Goal: Task Accomplishment & Management: Manage account settings

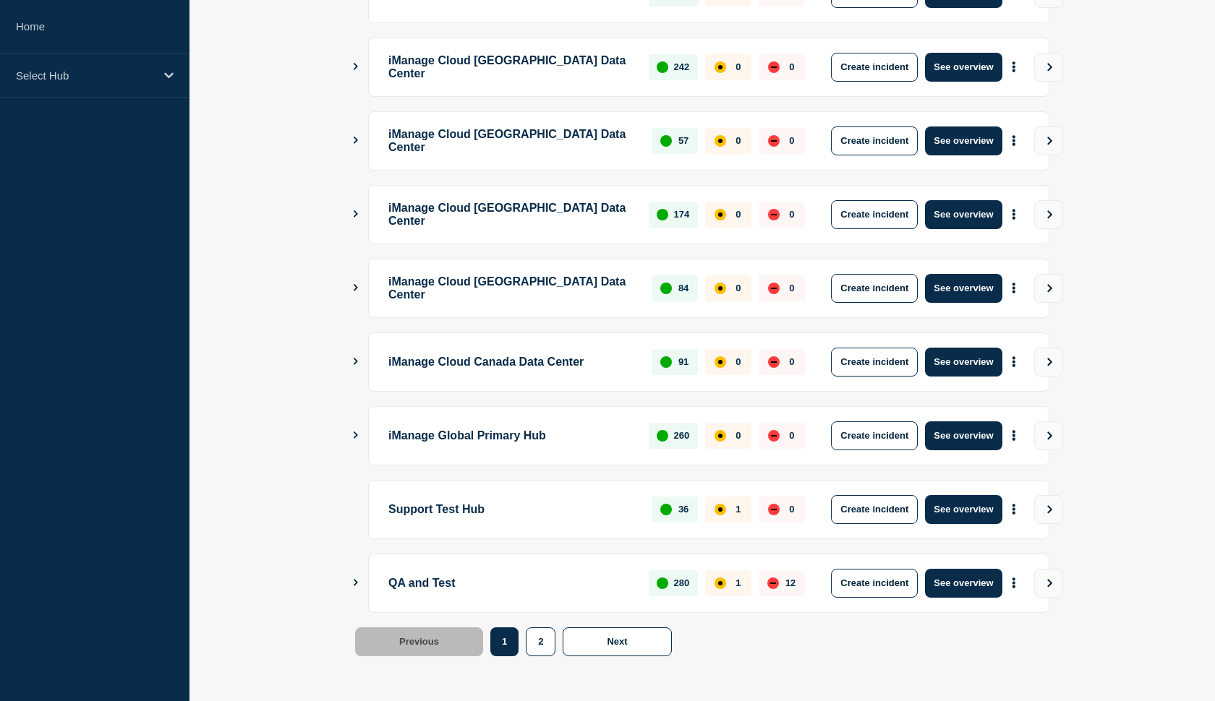
scroll to position [324, 0]
click at [956, 586] on button "See overview" at bounding box center [963, 583] width 77 height 29
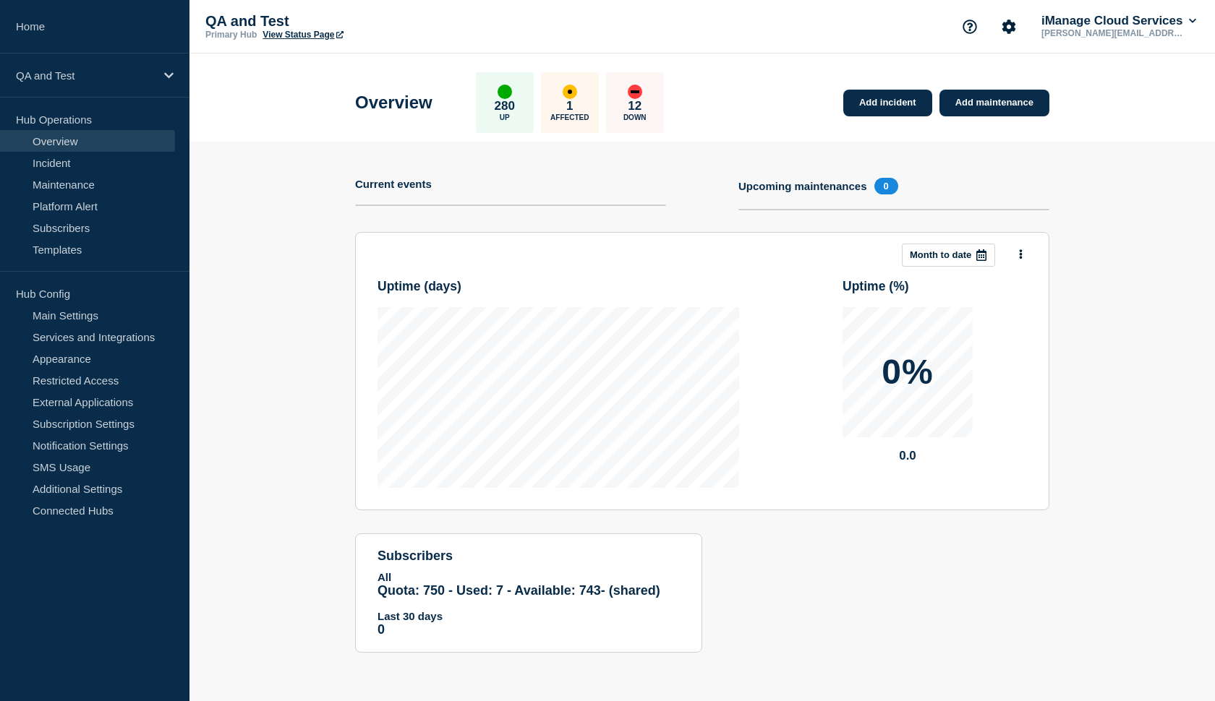
scroll to position [12, 0]
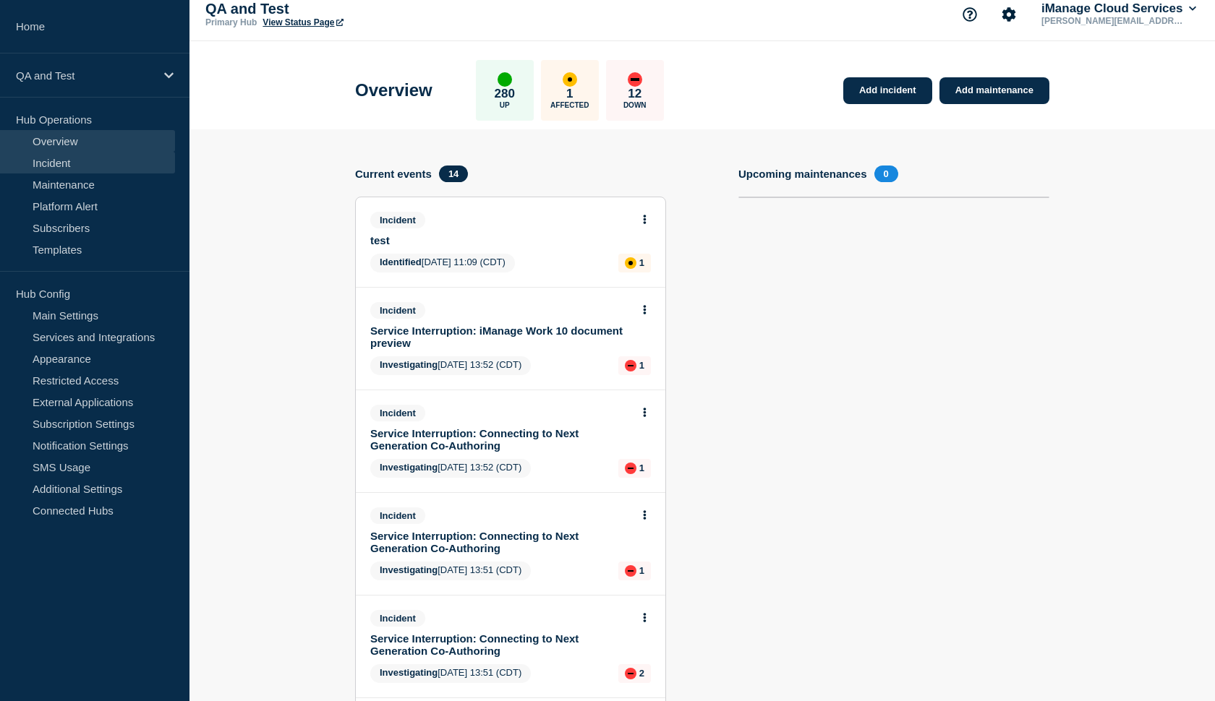
click at [76, 168] on link "Incident" at bounding box center [87, 163] width 175 height 22
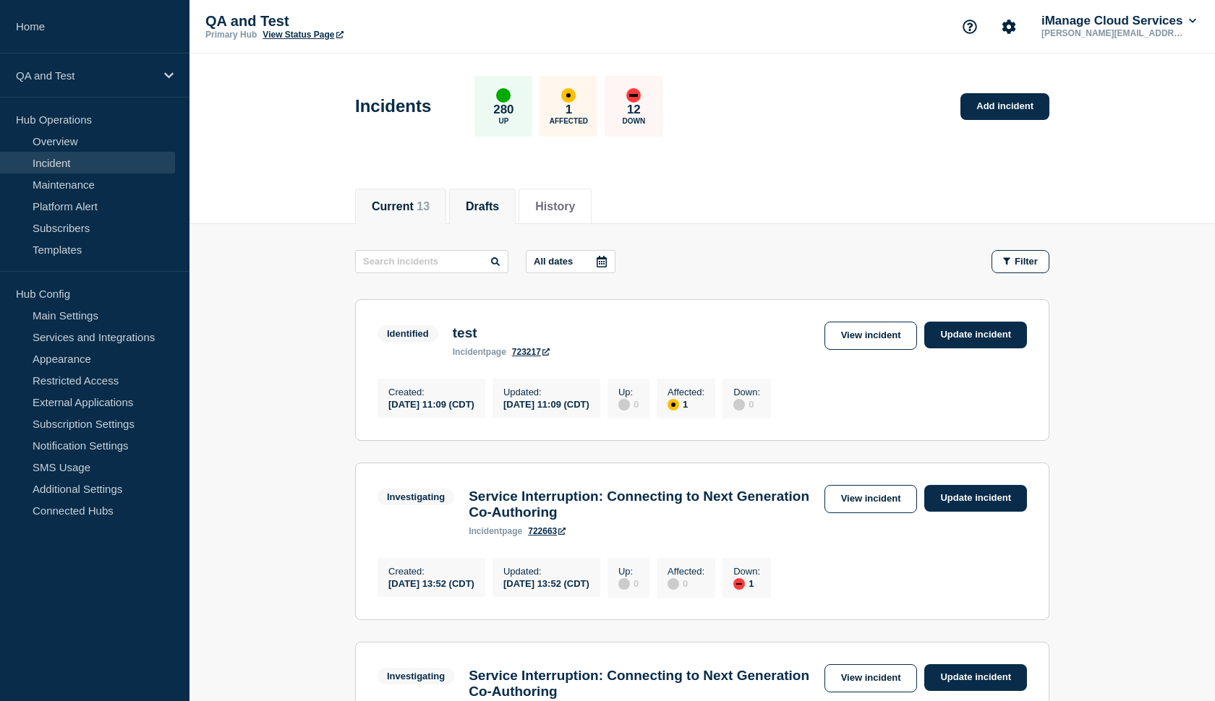
click at [476, 200] on button "Drafts" at bounding box center [482, 206] width 33 height 13
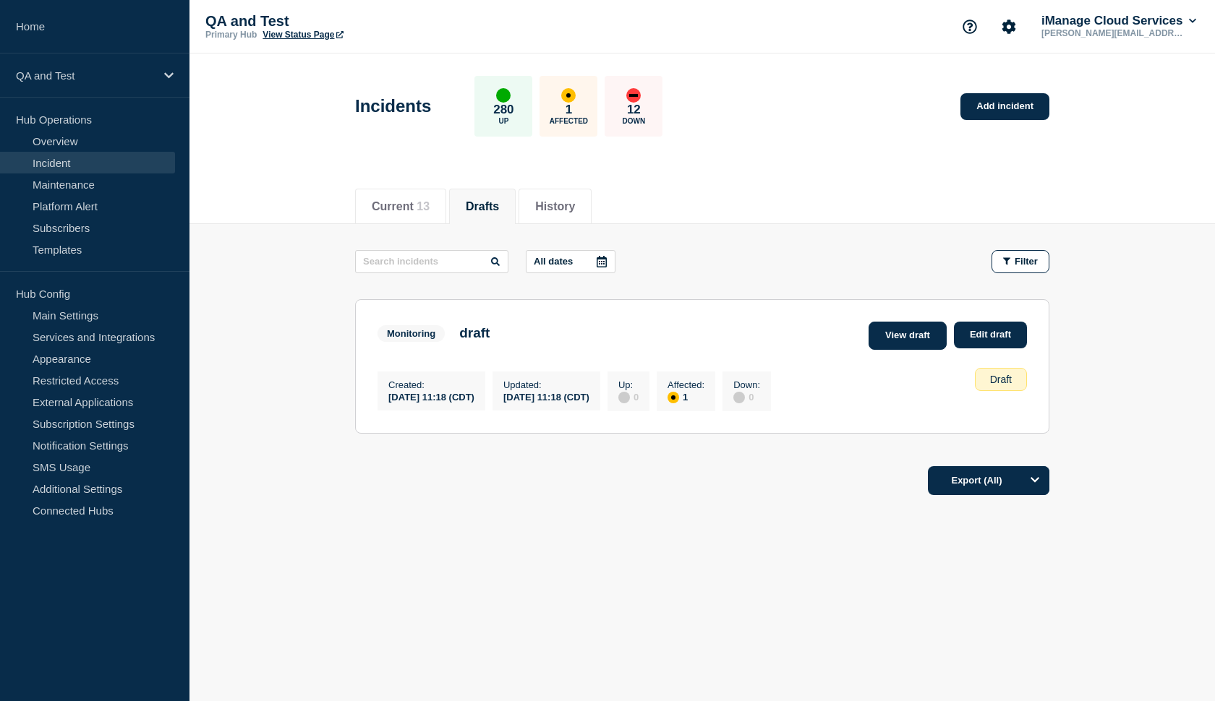
click at [884, 343] on link "View draft" at bounding box center [907, 336] width 78 height 28
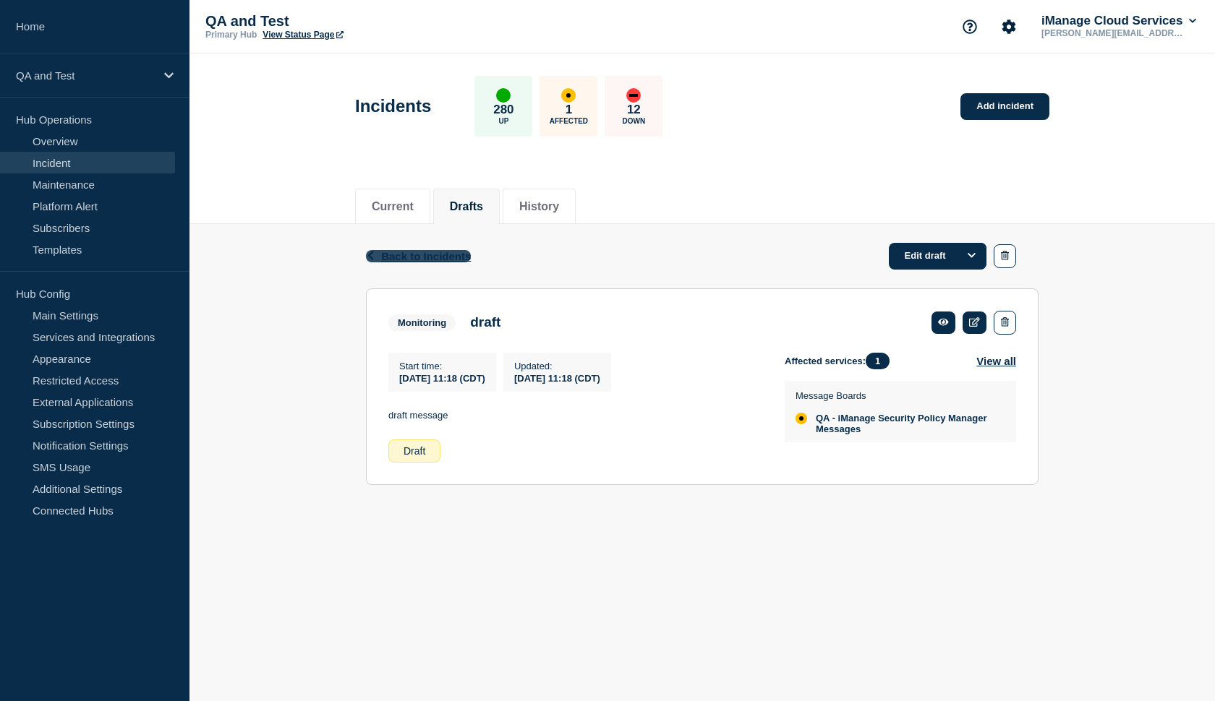
click at [442, 262] on span "Back to Incidents" at bounding box center [426, 256] width 90 height 12
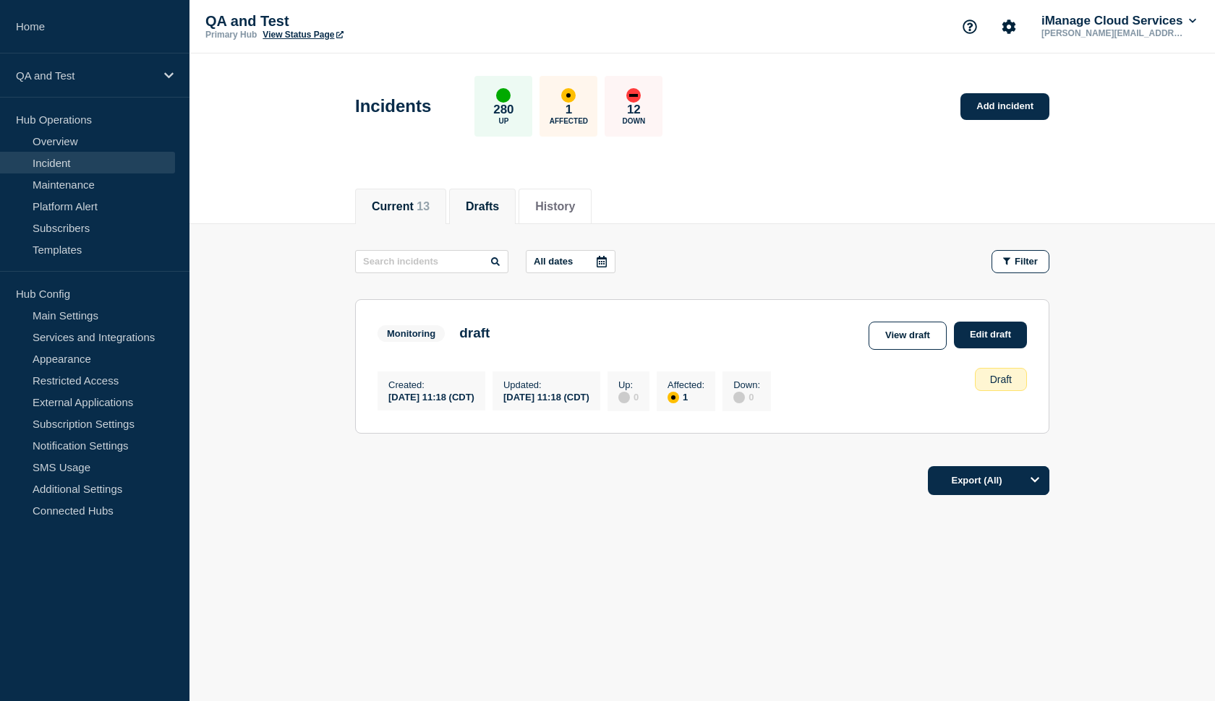
click at [389, 204] on button "Current 13" at bounding box center [401, 206] width 58 height 13
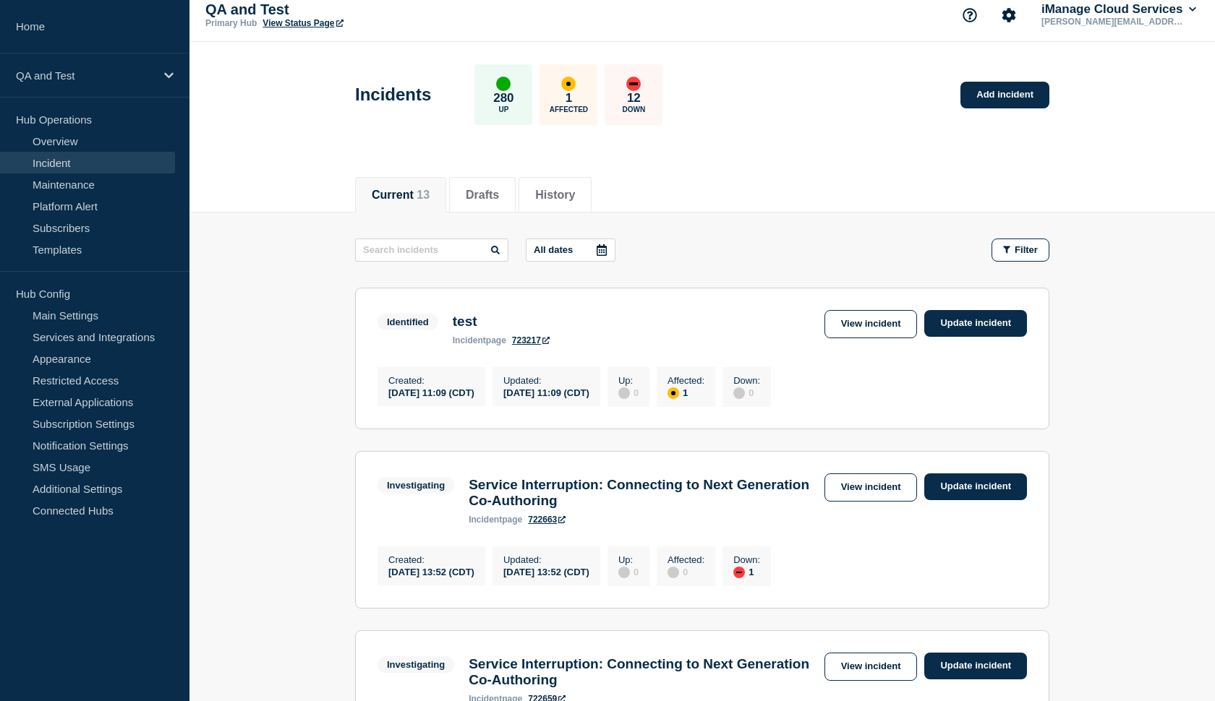
scroll to position [7, 0]
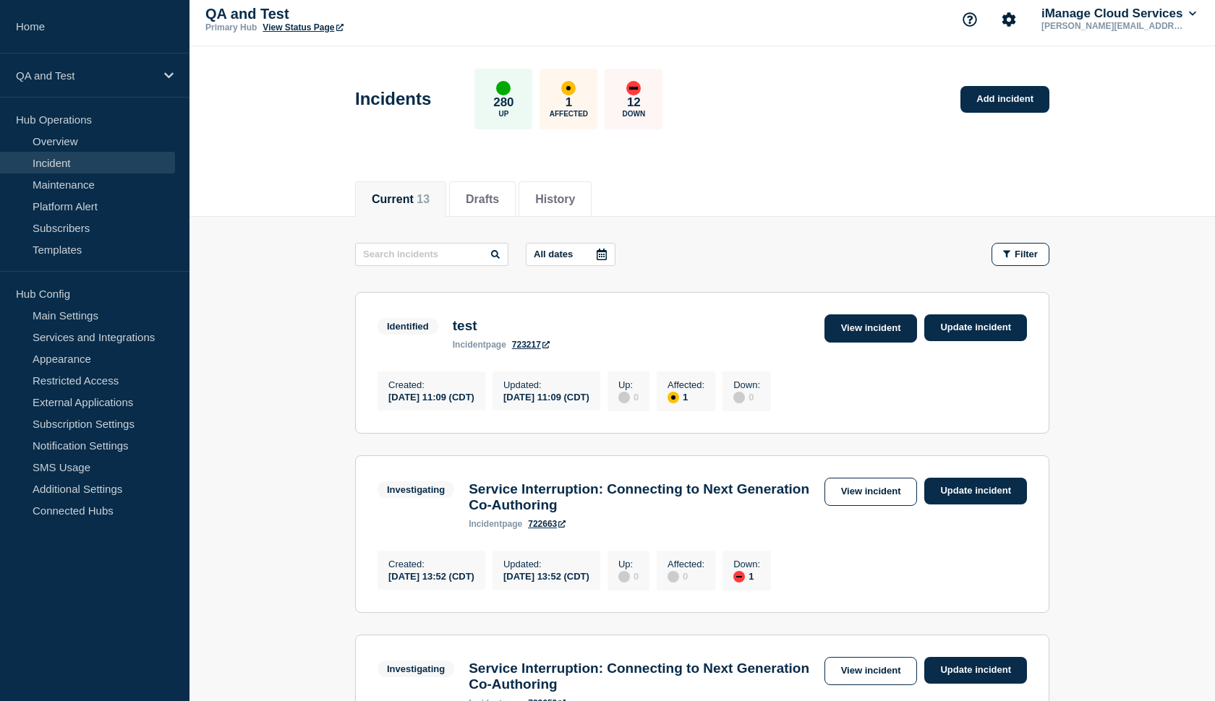
click at [869, 329] on link "View incident" at bounding box center [870, 329] width 93 height 28
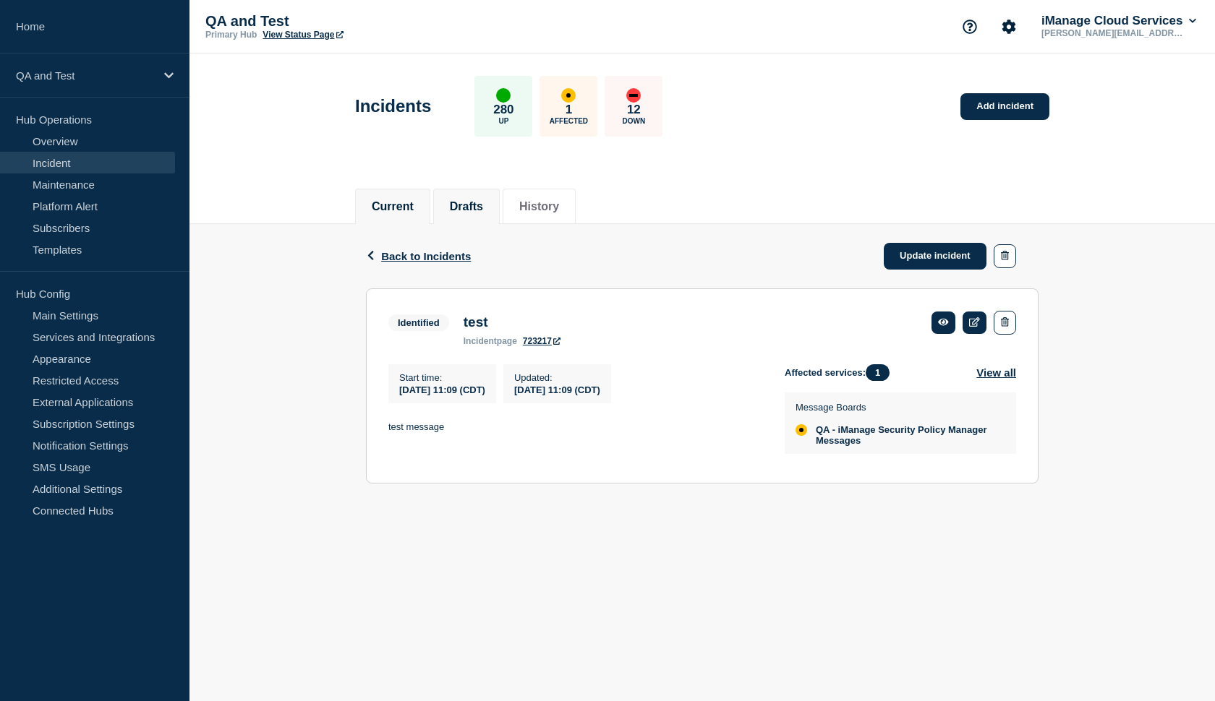
click at [484, 200] on li "Drafts" at bounding box center [466, 206] width 67 height 35
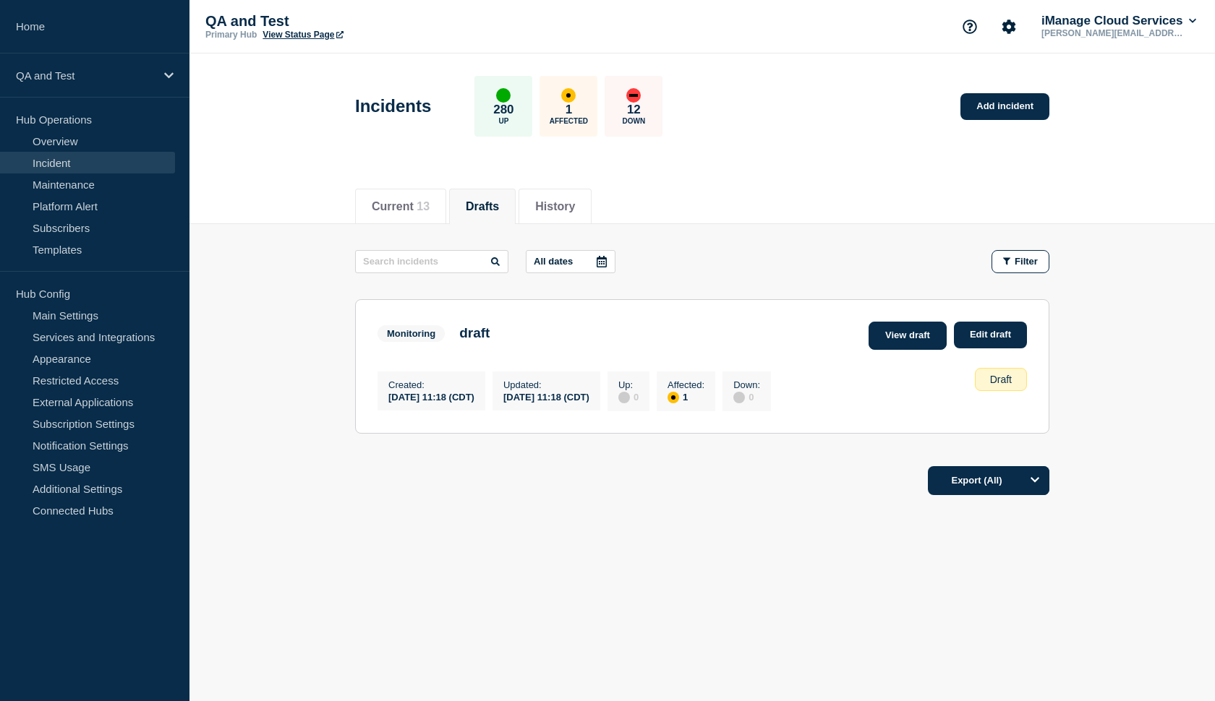
click at [913, 343] on link "View draft" at bounding box center [907, 336] width 78 height 28
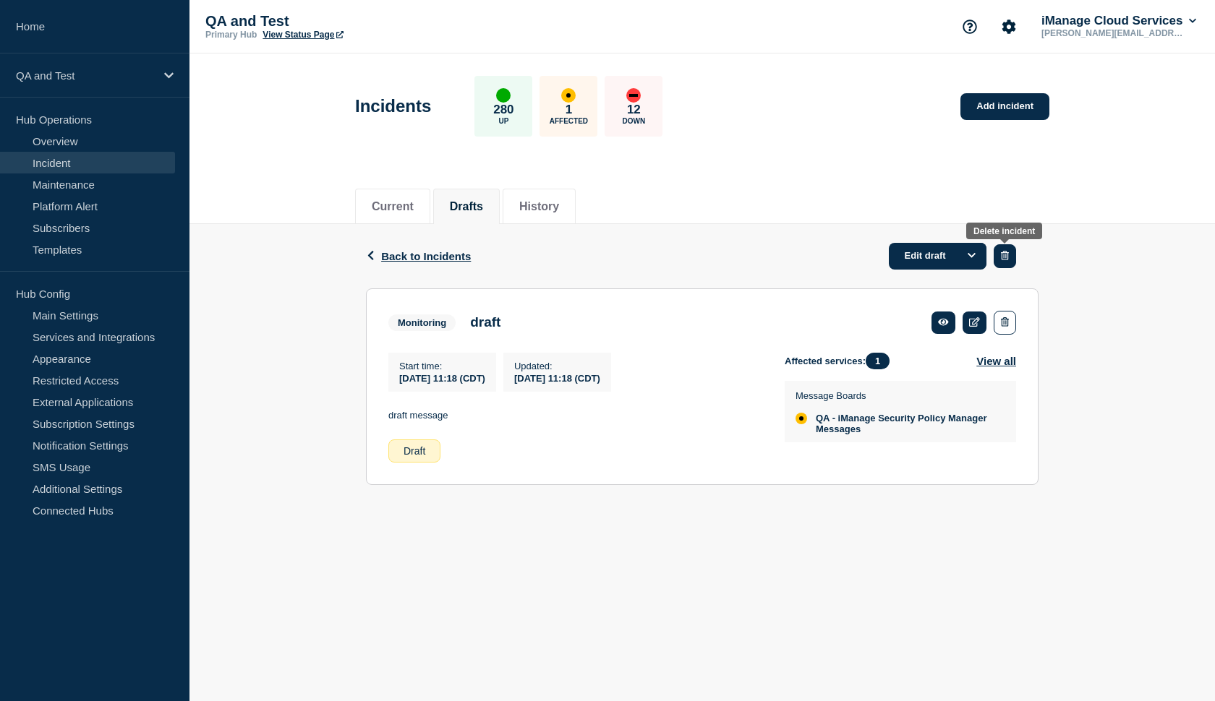
click at [1010, 261] on button "button" at bounding box center [1004, 256] width 22 height 24
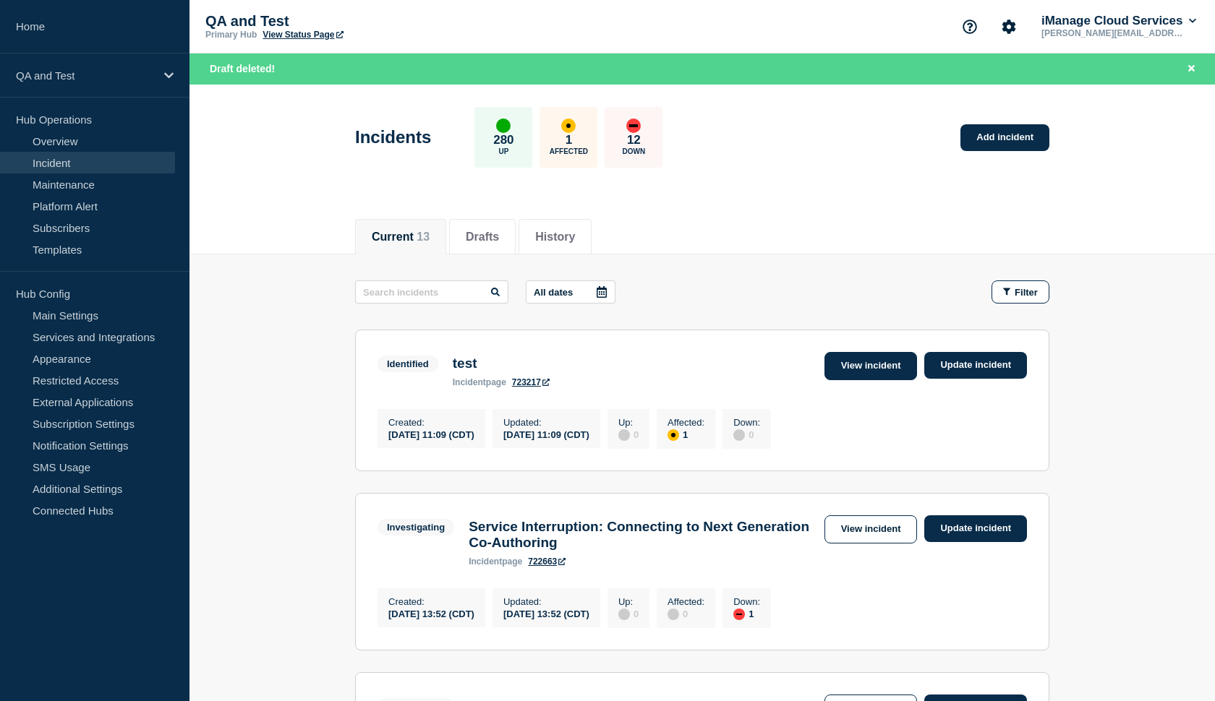
click at [845, 366] on link "View incident" at bounding box center [870, 366] width 93 height 28
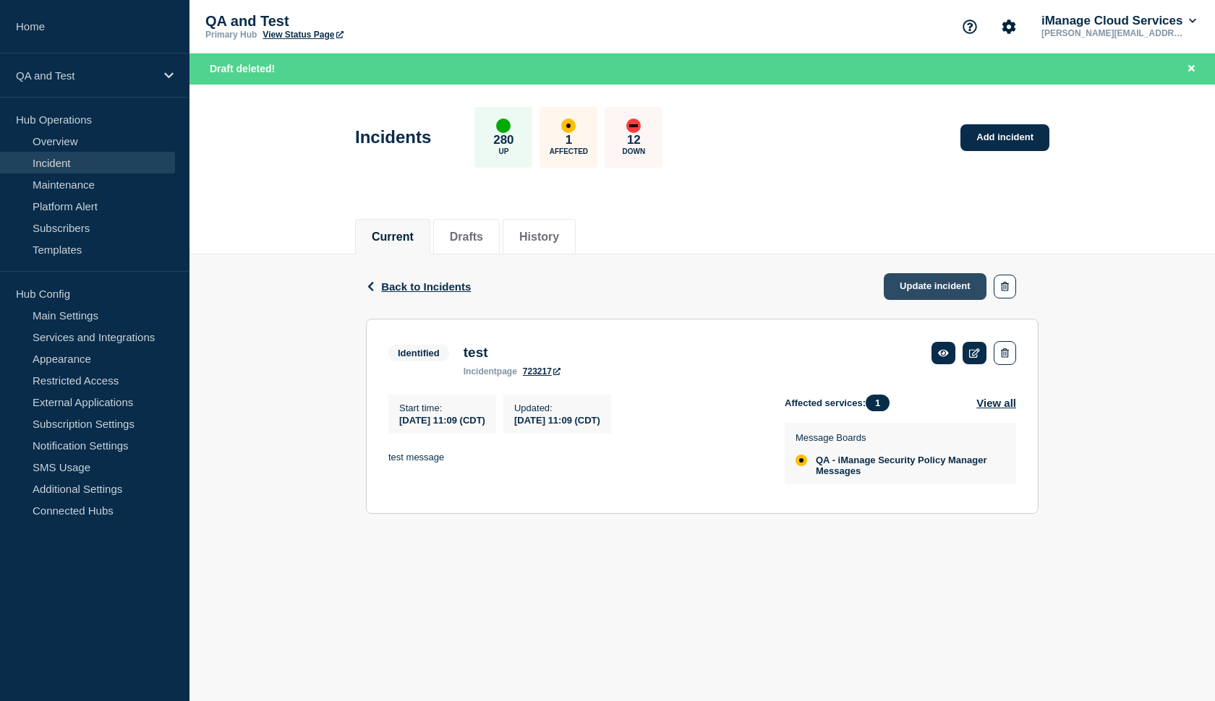
click at [897, 288] on link "Update incident" at bounding box center [935, 286] width 103 height 27
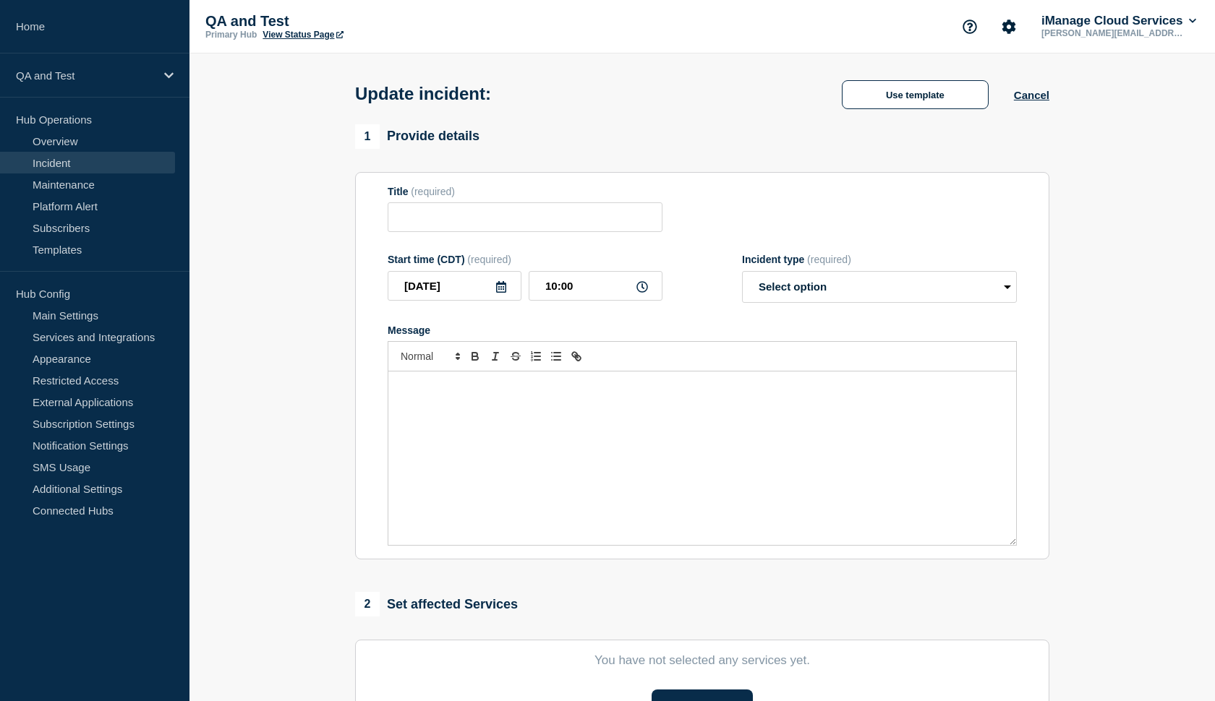
type input "test"
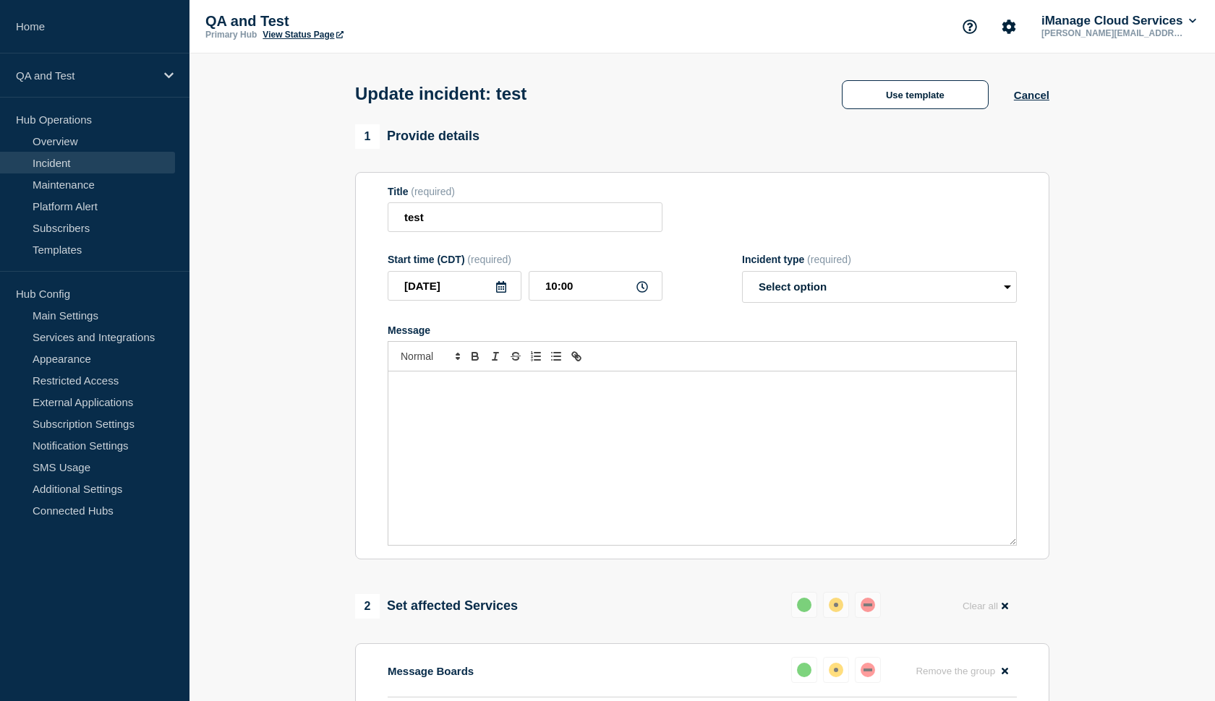
click at [443, 393] on p "Message" at bounding box center [702, 386] width 606 height 13
select select "investigating"
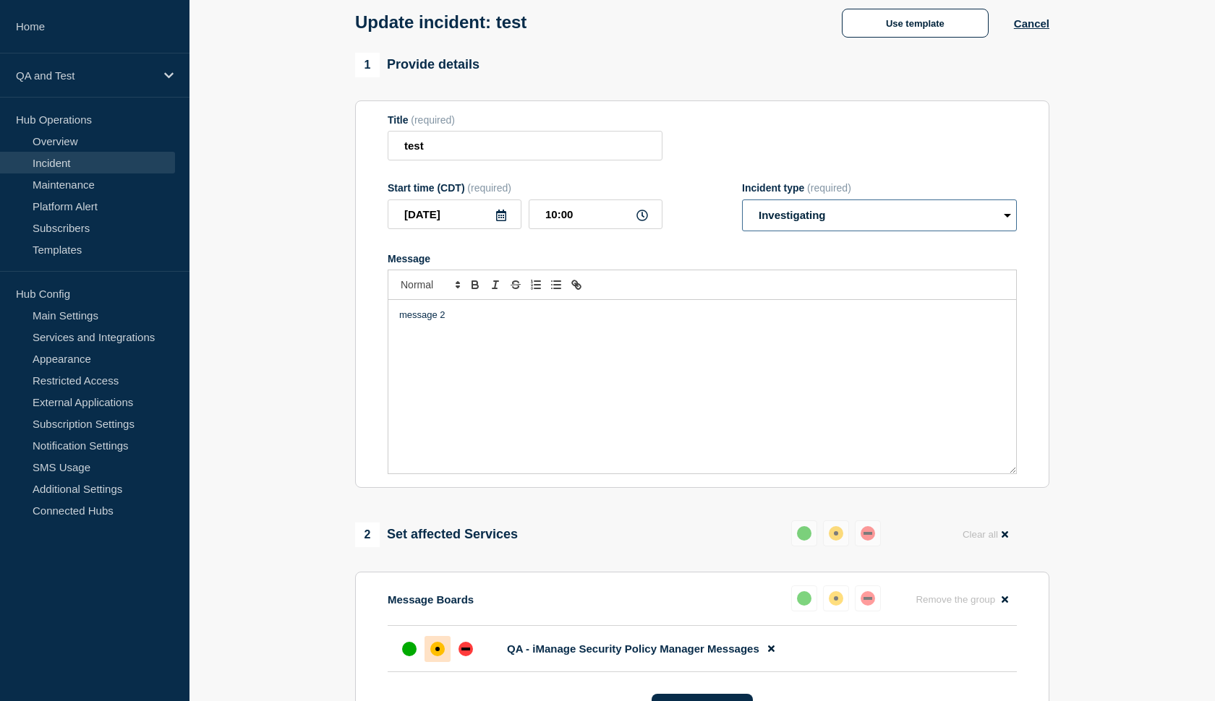
scroll to position [74, 0]
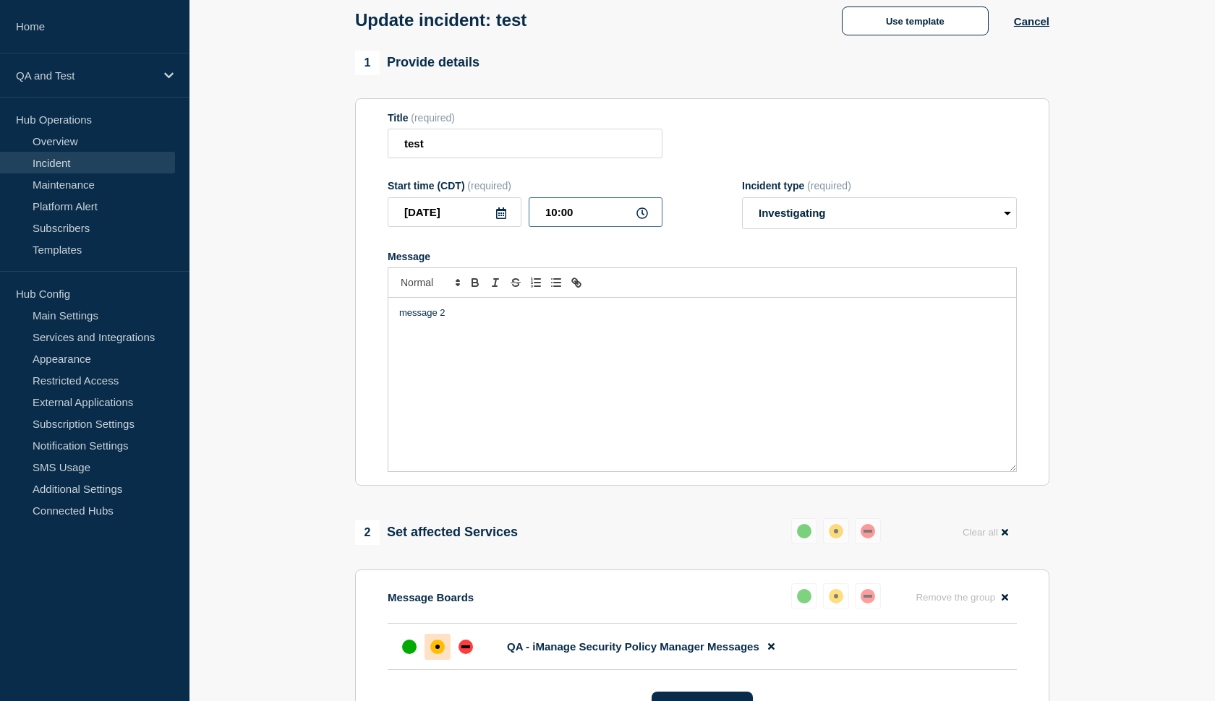
click at [563, 227] on input "10:00" at bounding box center [596, 212] width 134 height 30
click at [573, 222] on input "10:00" at bounding box center [596, 212] width 134 height 30
type input "__:__"
click at [551, 221] on input "__:__" at bounding box center [596, 212] width 134 height 30
click at [597, 227] on input "__:__" at bounding box center [596, 212] width 134 height 30
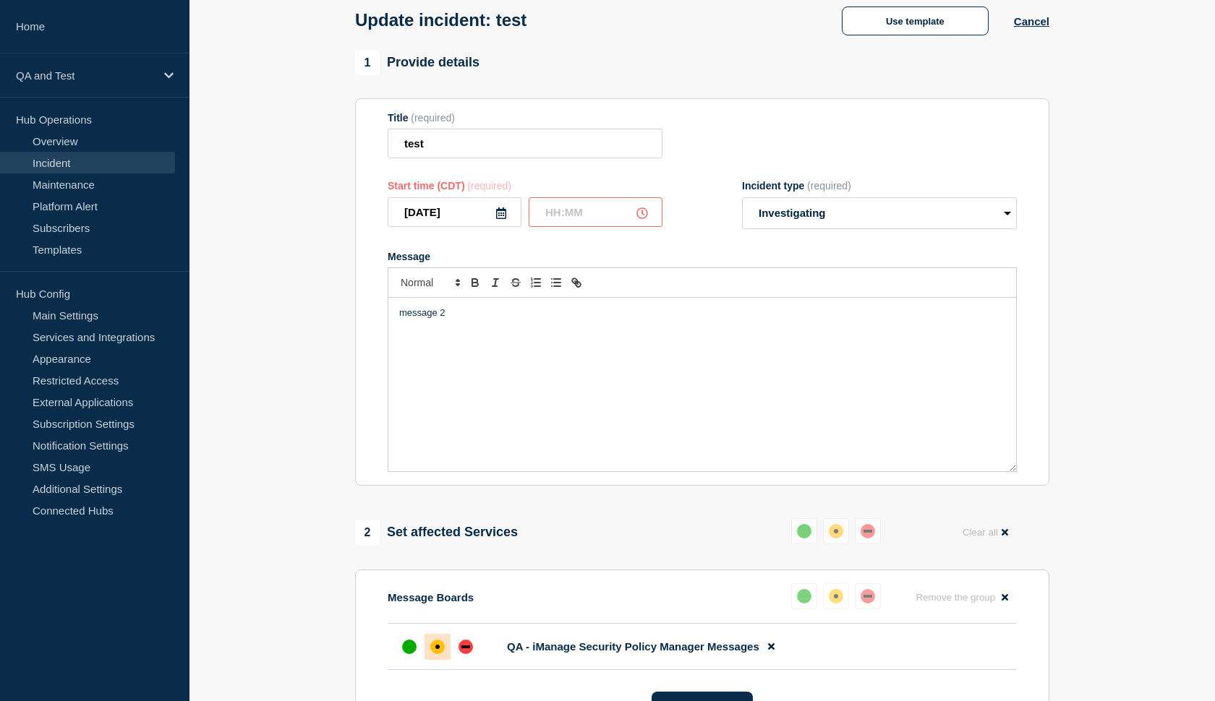
click at [638, 219] on icon at bounding box center [642, 214] width 12 height 12
click at [572, 219] on input "text" at bounding box center [596, 212] width 134 height 30
type input "09:55"
click at [542, 320] on p "message 2" at bounding box center [702, 313] width 606 height 13
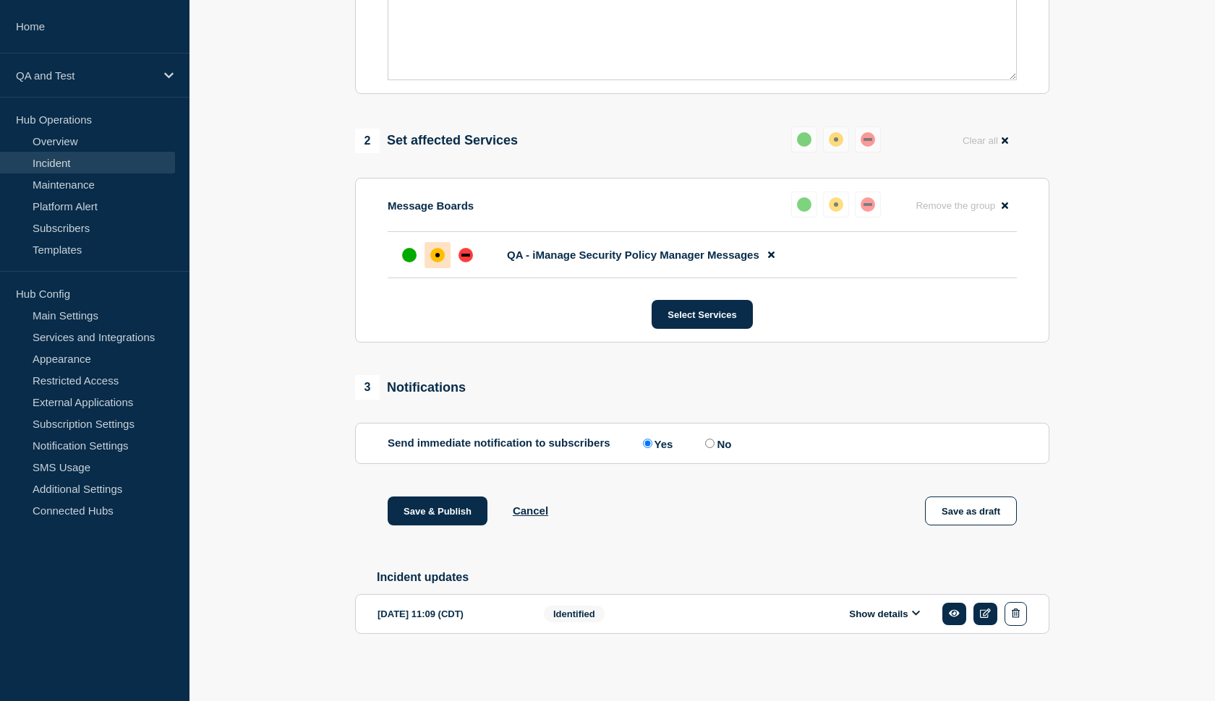
scroll to position [484, 0]
click at [705, 439] on input "No" at bounding box center [709, 443] width 9 height 9
radio input "true"
radio input "false"
click at [401, 502] on button "Save & Publish" at bounding box center [438, 511] width 100 height 29
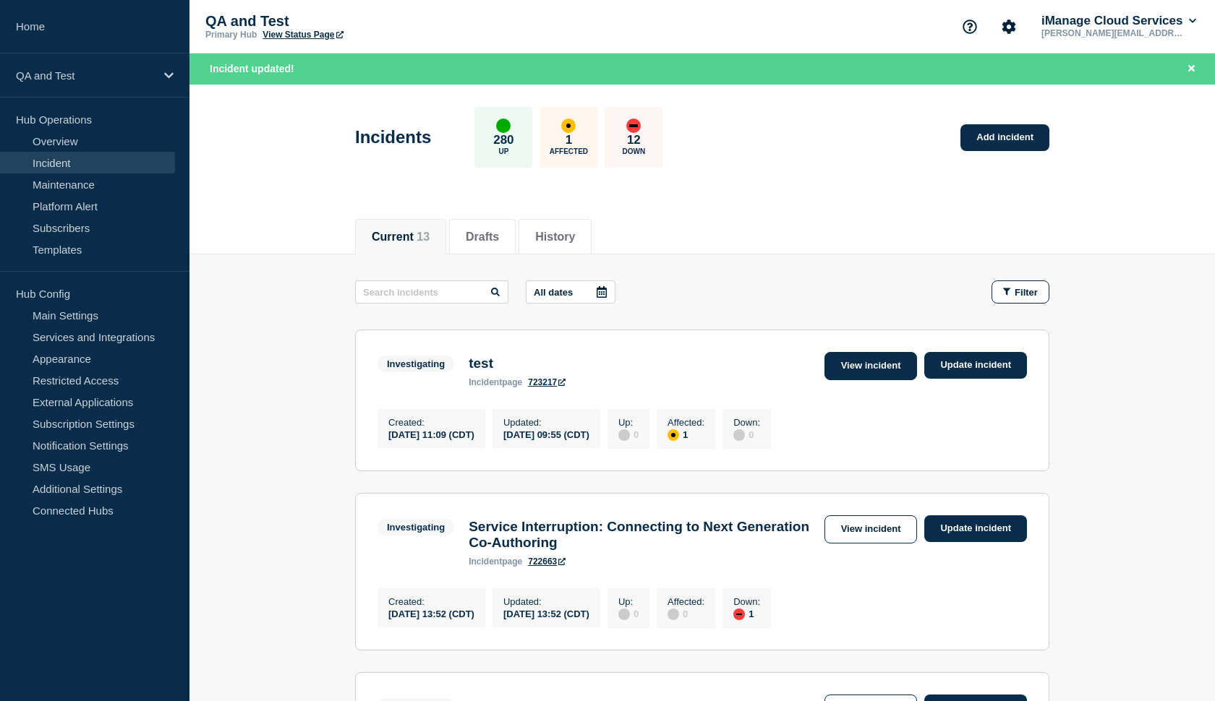
click at [850, 361] on link "View incident" at bounding box center [870, 366] width 93 height 28
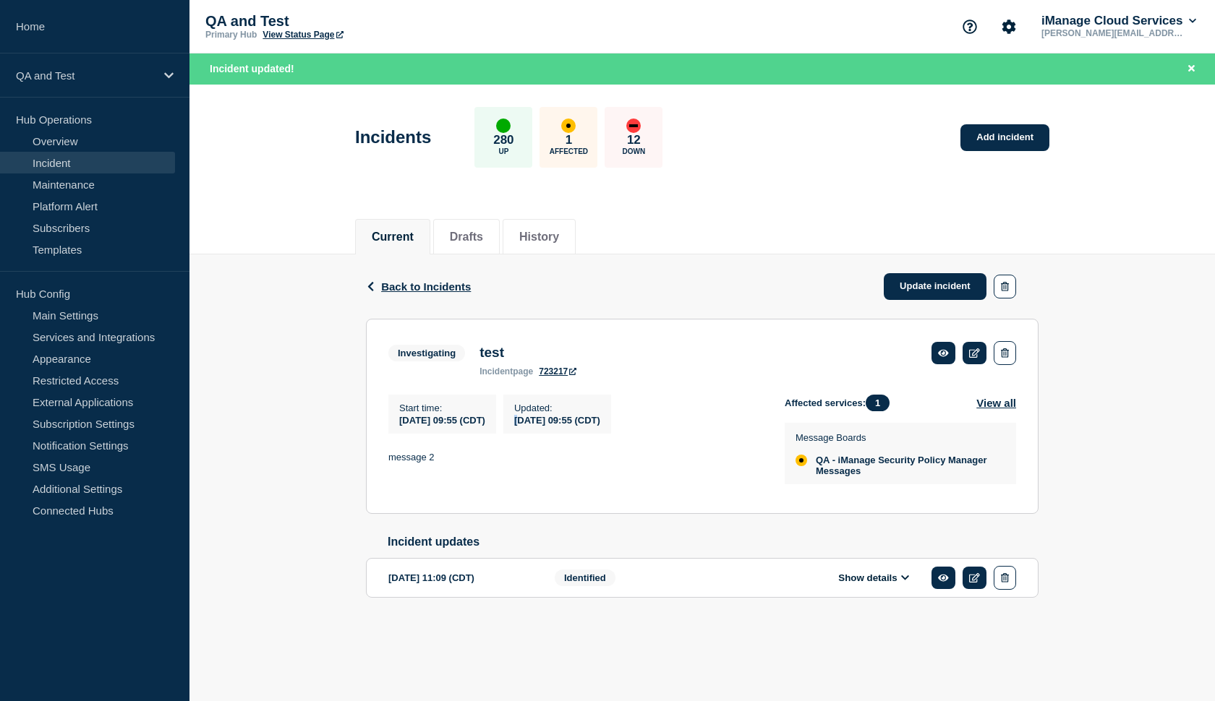
drag, startPoint x: 573, startPoint y: 416, endPoint x: 526, endPoint y: 429, distance: 49.3
click at [526, 429] on div "Updated : [DATE] 09:55 (CDT)" at bounding box center [557, 414] width 108 height 39
drag, startPoint x: 637, startPoint y: 431, endPoint x: 529, endPoint y: 414, distance: 109.1
click at [529, 414] on div "Updated : [DATE] 09:55 (CDT)" at bounding box center [557, 414] width 108 height 39
click at [904, 583] on icon at bounding box center [905, 577] width 9 height 9
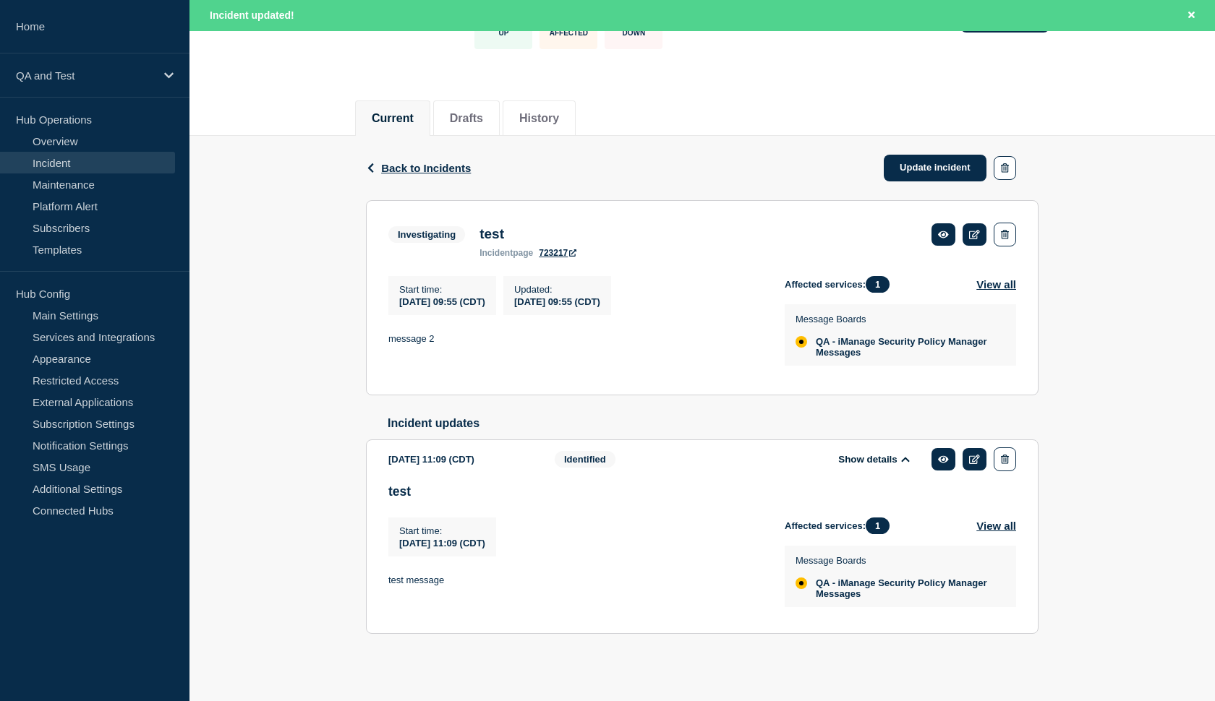
scroll to position [150, 0]
drag, startPoint x: 477, startPoint y: 408, endPoint x: 368, endPoint y: 399, distance: 109.5
click at [368, 399] on div "Back Back to Incidents Update incident Investigating test Start time [DATE] 09:…" at bounding box center [702, 408] width 694 height 544
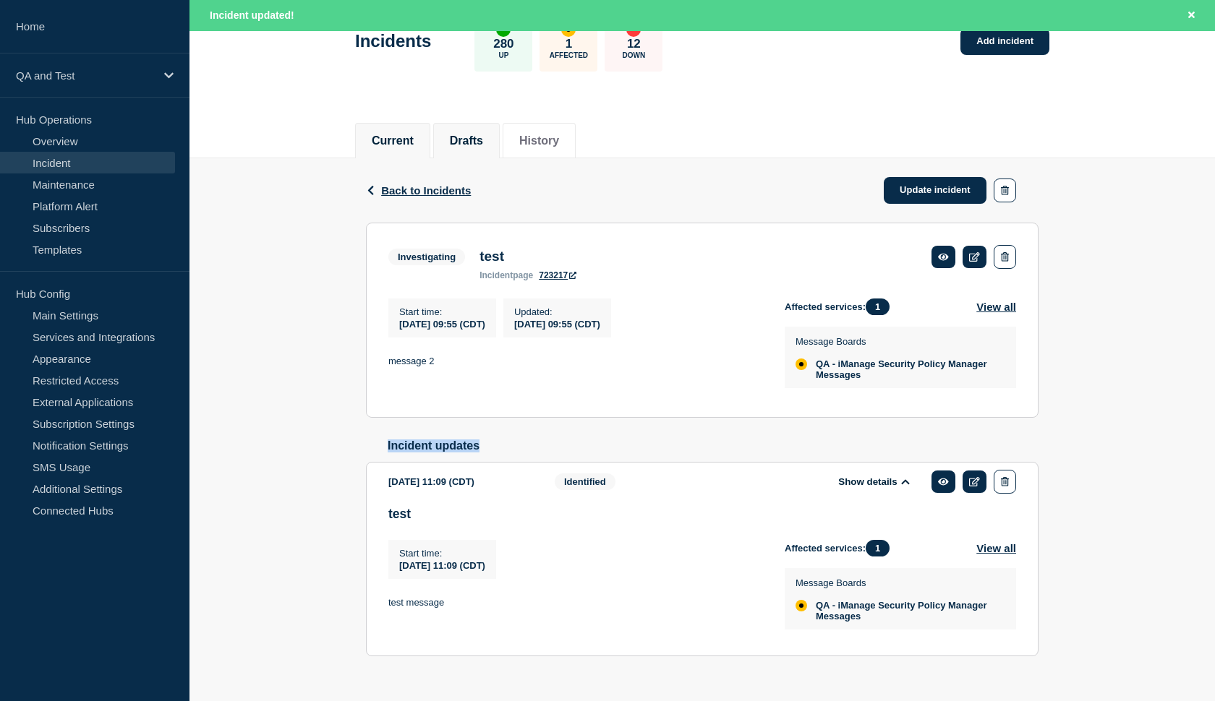
scroll to position [93, 0]
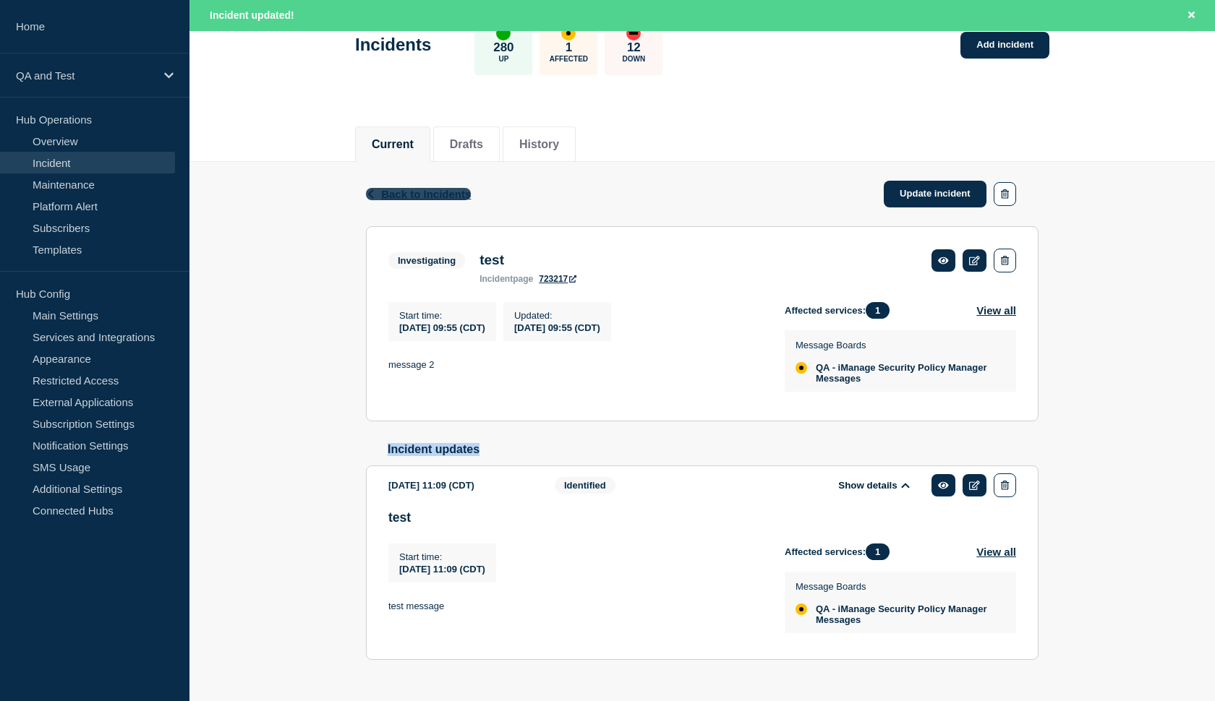
click at [390, 195] on span "Back to Incidents" at bounding box center [426, 194] width 90 height 12
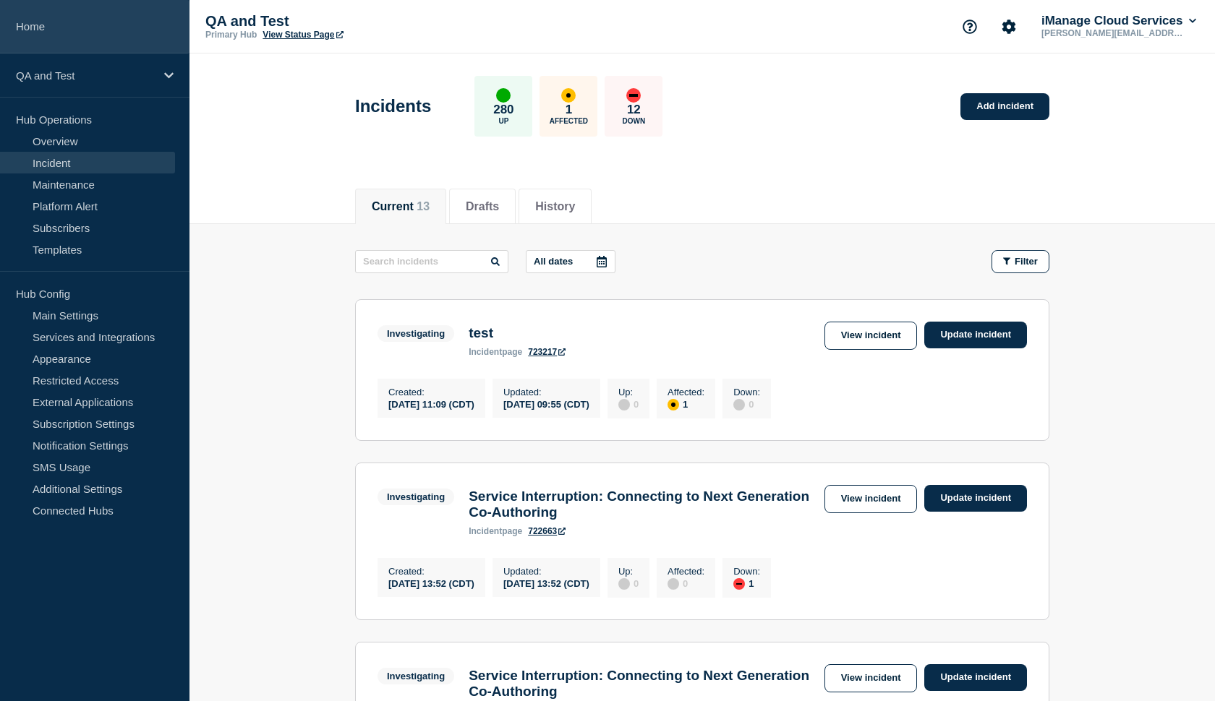
click at [95, 33] on link "Home" at bounding box center [94, 27] width 189 height 54
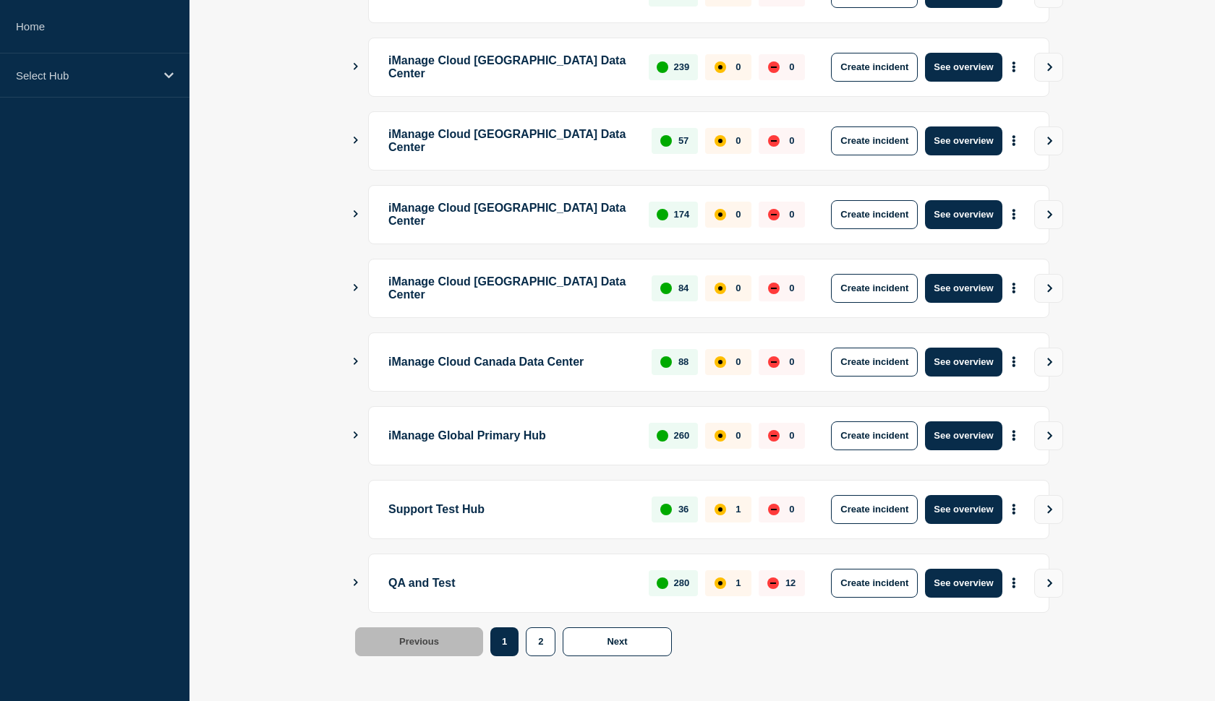
scroll to position [324, 0]
click at [865, 587] on button "Create incident" at bounding box center [874, 583] width 87 height 29
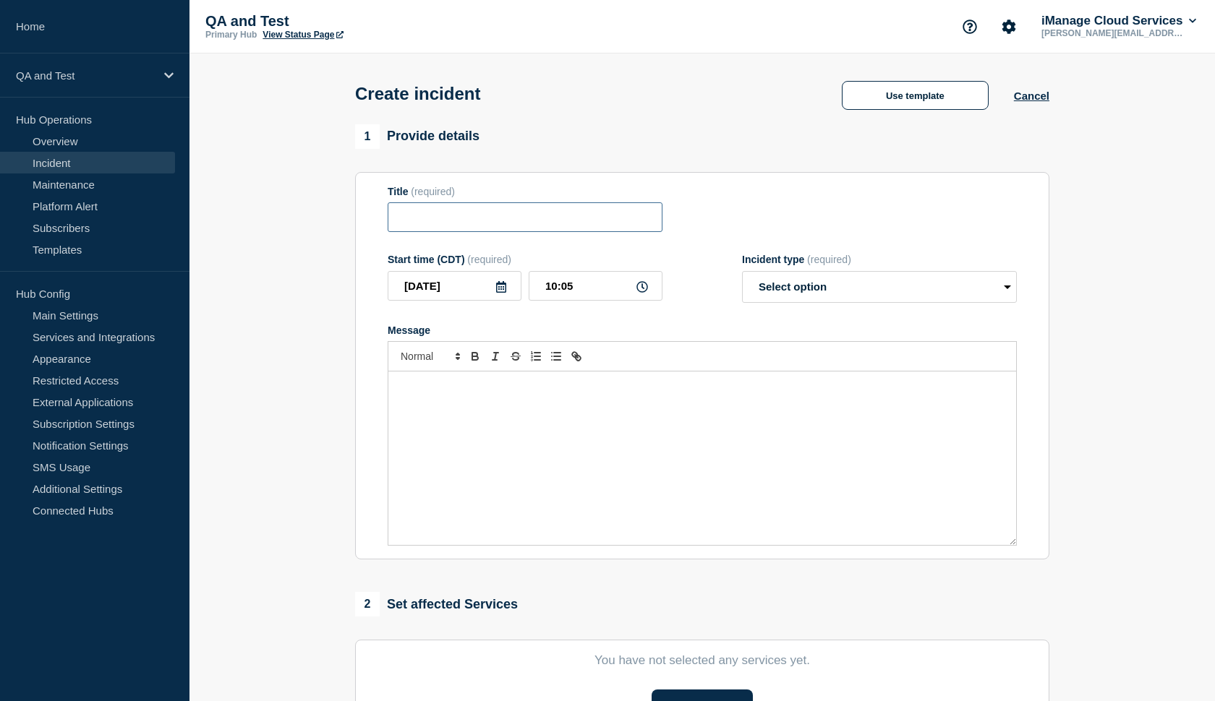
click at [516, 228] on input "Title" at bounding box center [525, 217] width 275 height 30
type input "test2"
select select "monitoring"
click at [605, 391] on div "Message" at bounding box center [702, 459] width 628 height 174
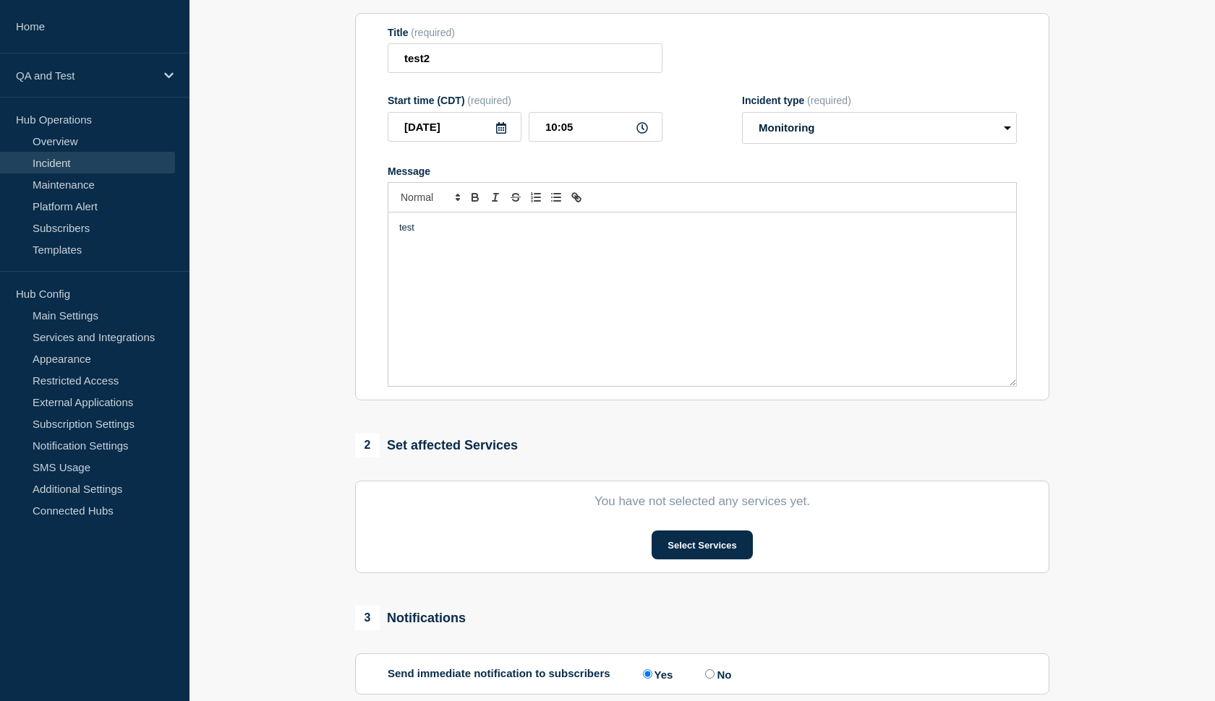
scroll to position [162, 0]
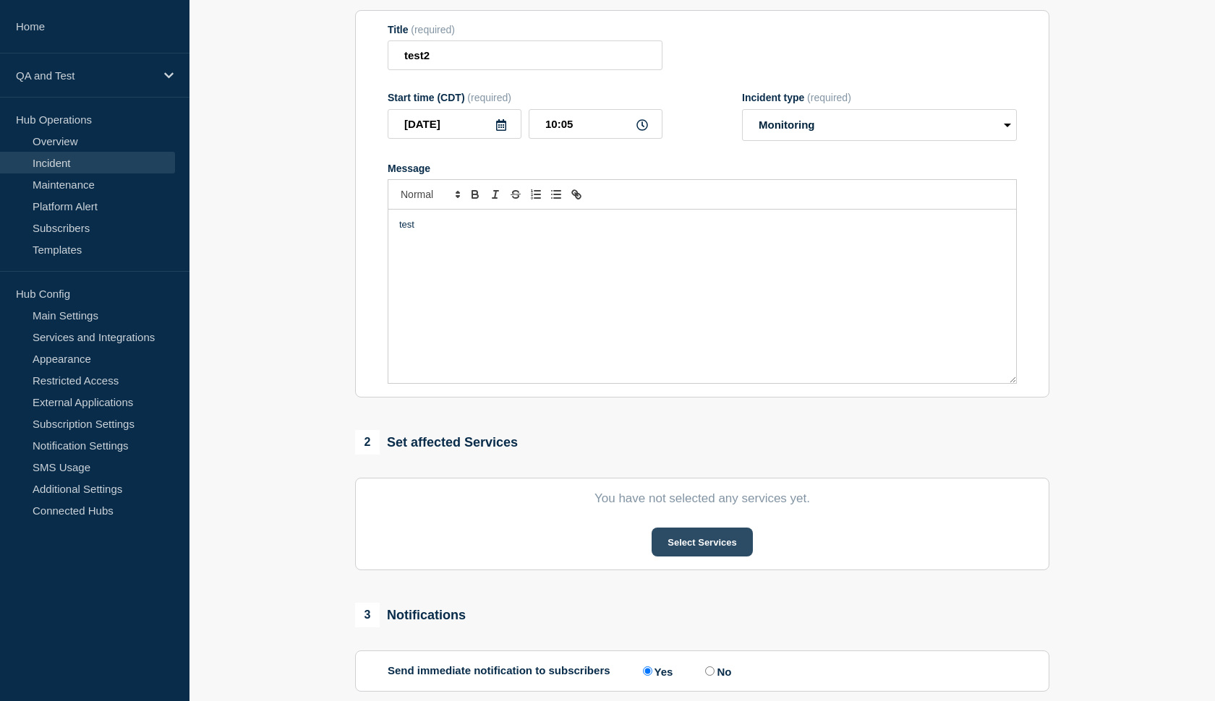
click at [688, 552] on button "Select Services" at bounding box center [701, 542] width 101 height 29
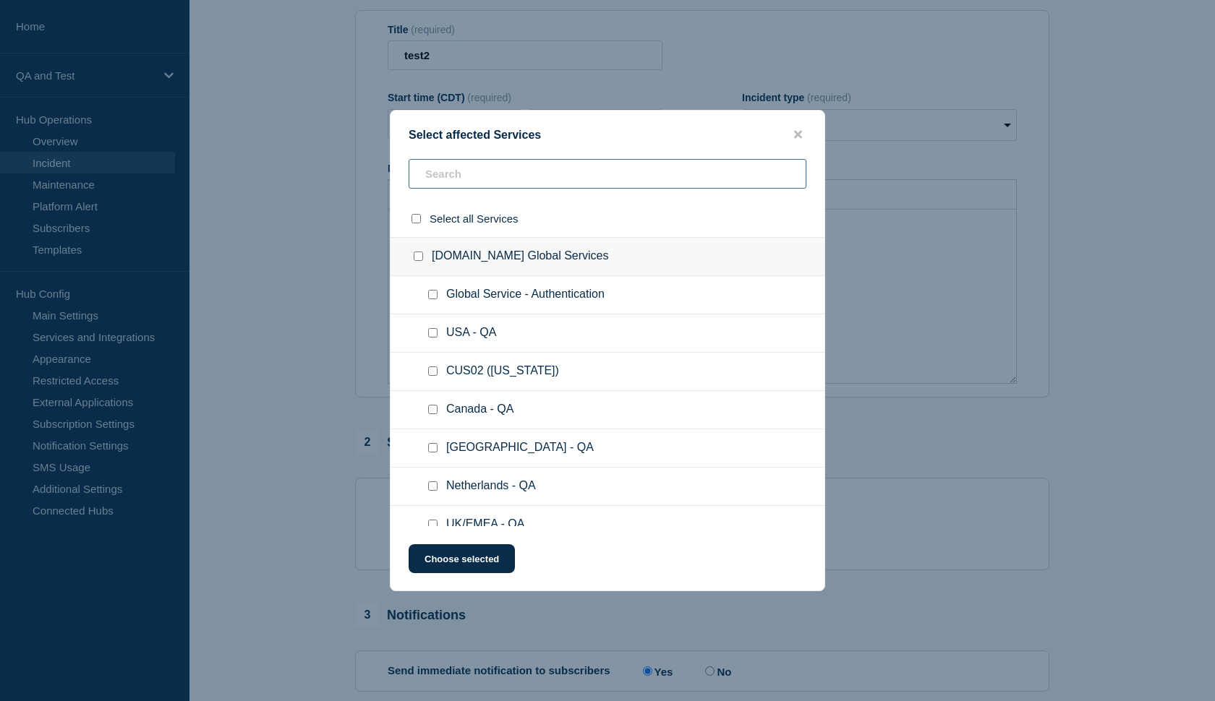
click at [500, 171] on input "text" at bounding box center [608, 174] width 398 height 30
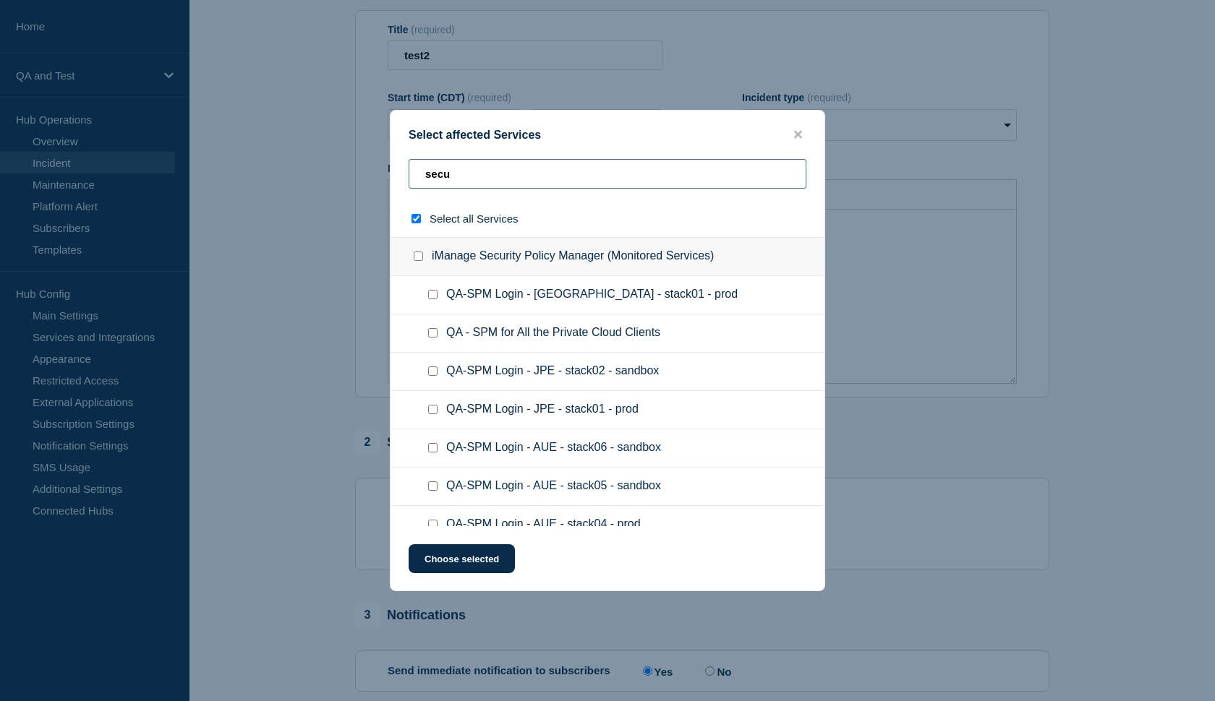
type input "secut"
checkbox input "true"
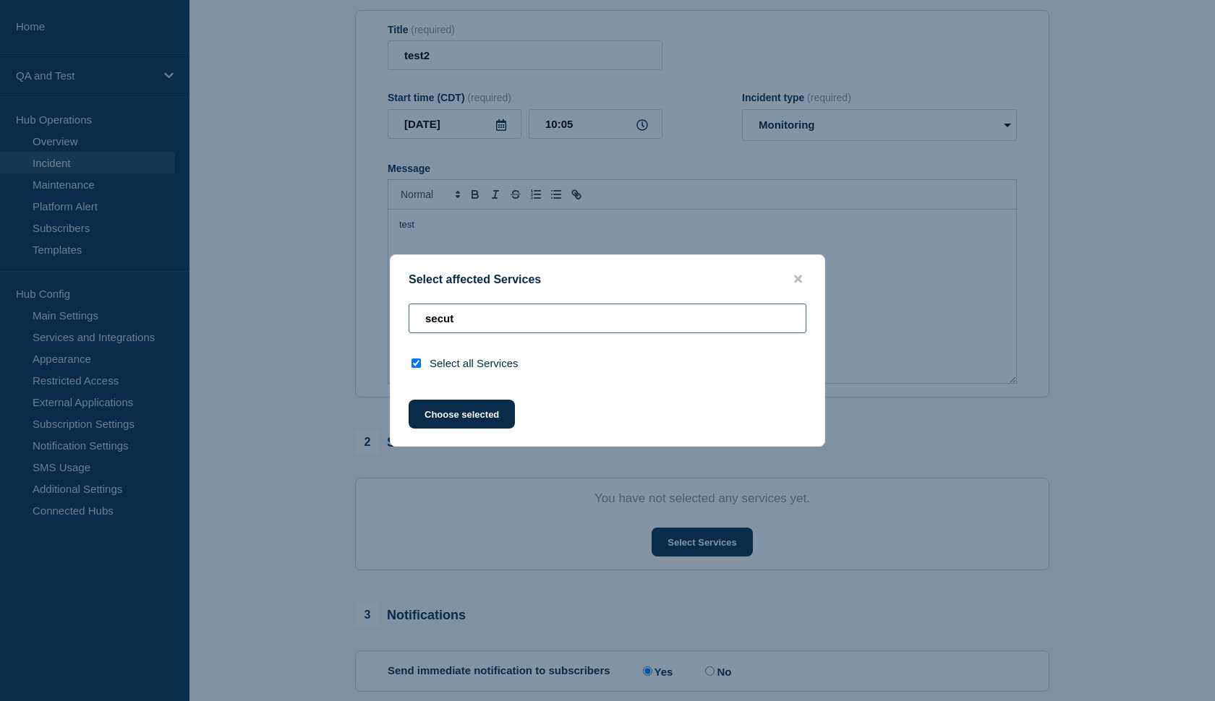
type input "secu"
checkbox input "false"
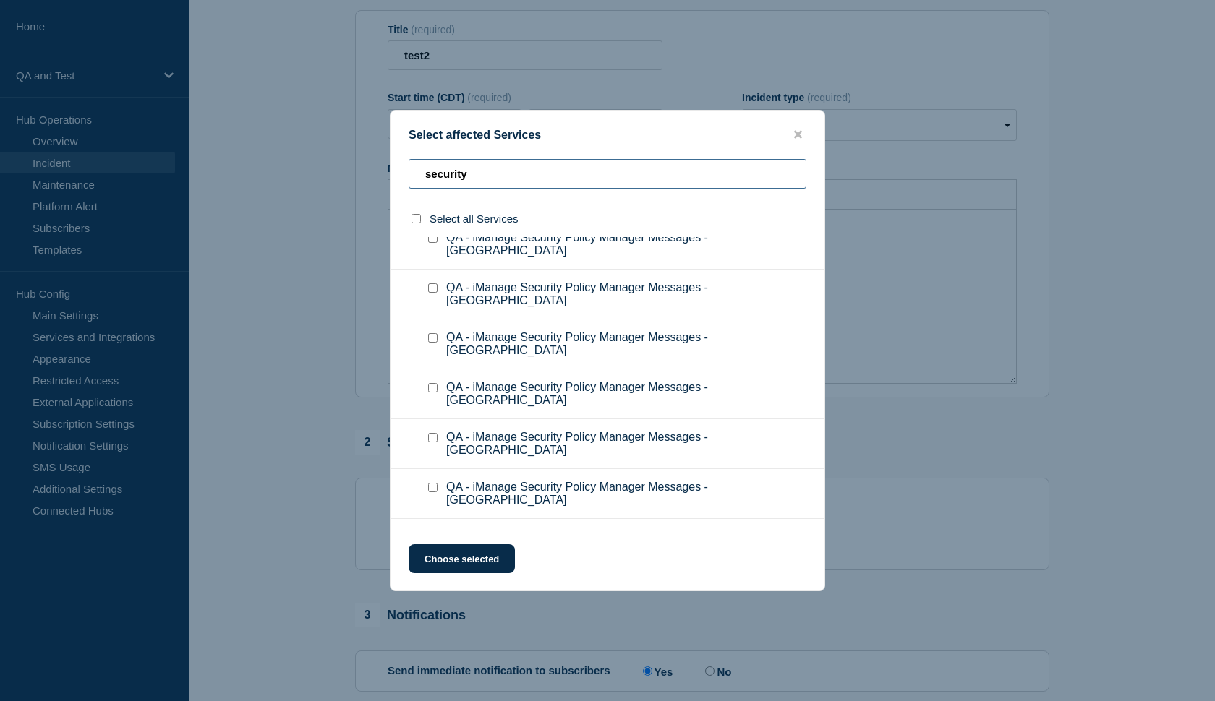
scroll to position [1700, 0]
type input "security"
click at [430, 534] on input "QA - iManage Security Policy Manager Messages checkbox" at bounding box center [432, 538] width 9 height 9
checkbox input "true"
click at [456, 565] on button "Choose selected" at bounding box center [462, 558] width 106 height 29
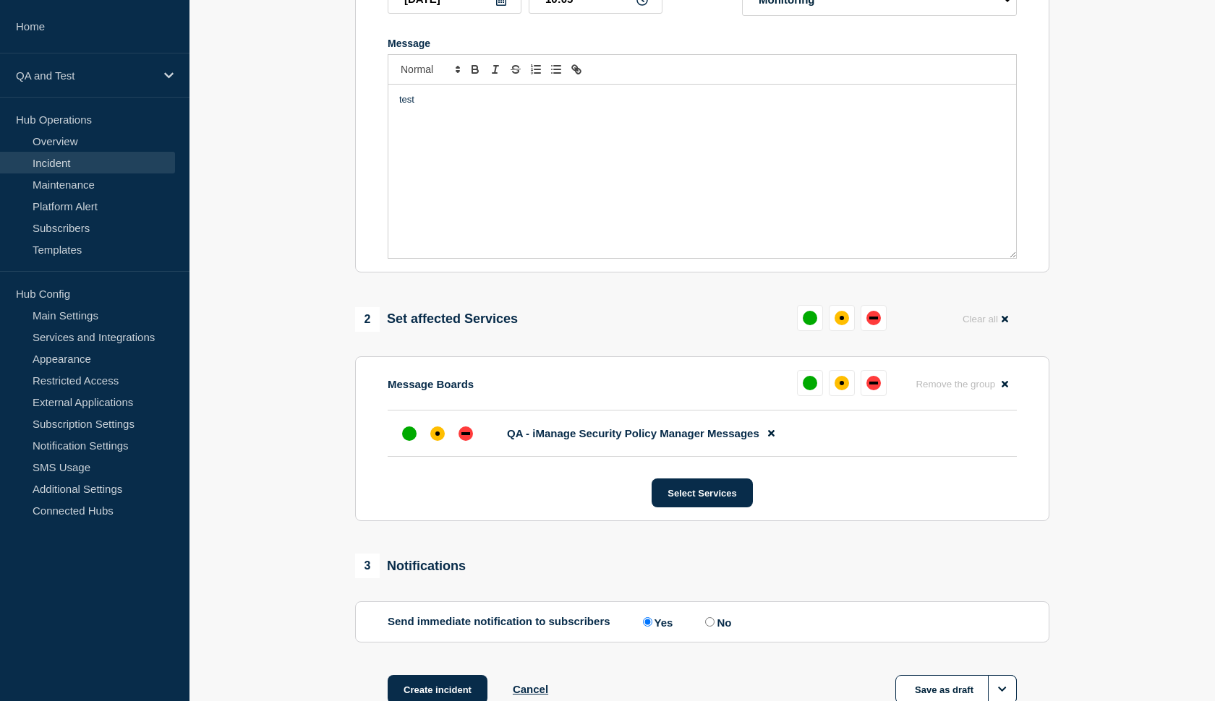
scroll to position [288, 0]
click at [434, 440] on div "affected" at bounding box center [437, 433] width 14 height 14
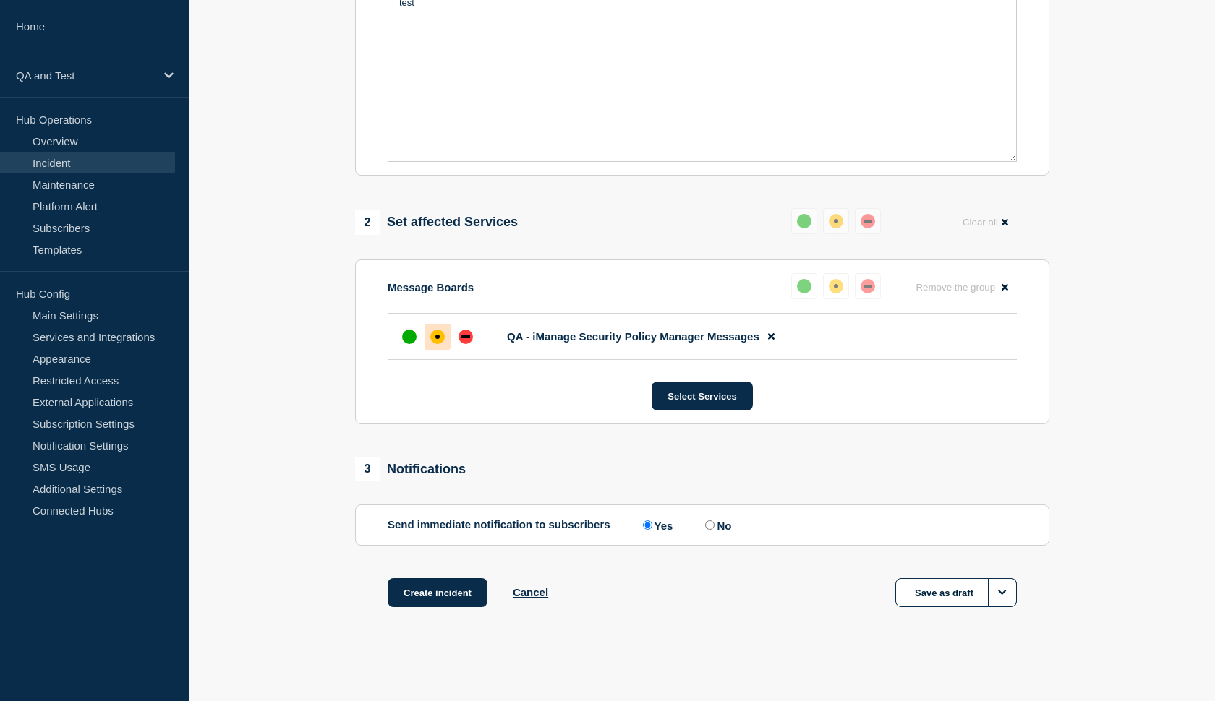
scroll to position [397, 0]
click at [705, 526] on input "No" at bounding box center [709, 525] width 9 height 9
radio input "true"
radio input "false"
click at [440, 593] on button "Create incident" at bounding box center [438, 592] width 100 height 29
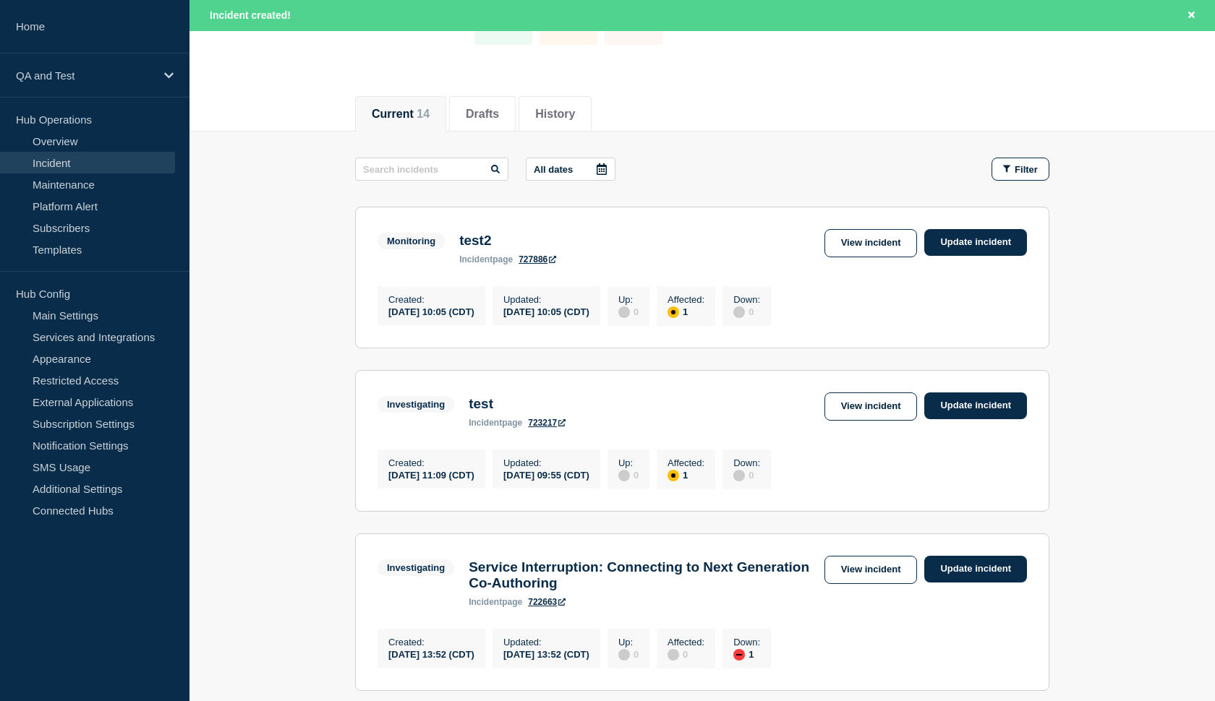
scroll to position [125, 0]
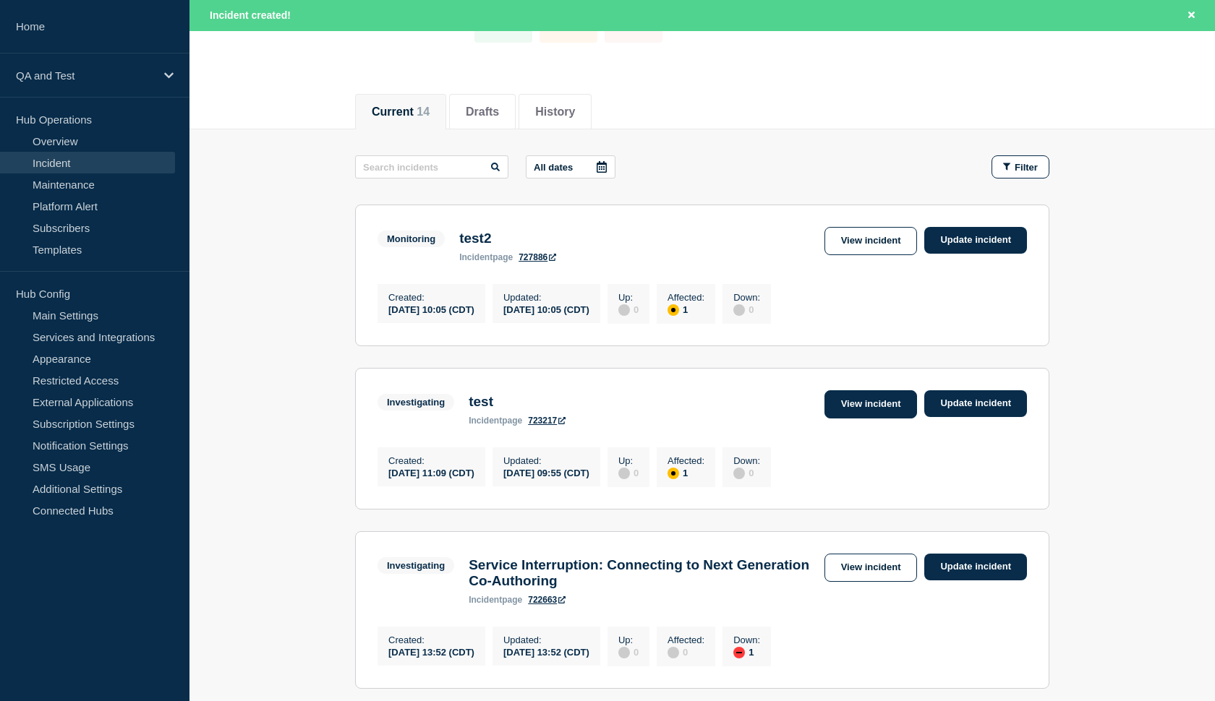
click at [855, 413] on link "View incident" at bounding box center [870, 404] width 93 height 28
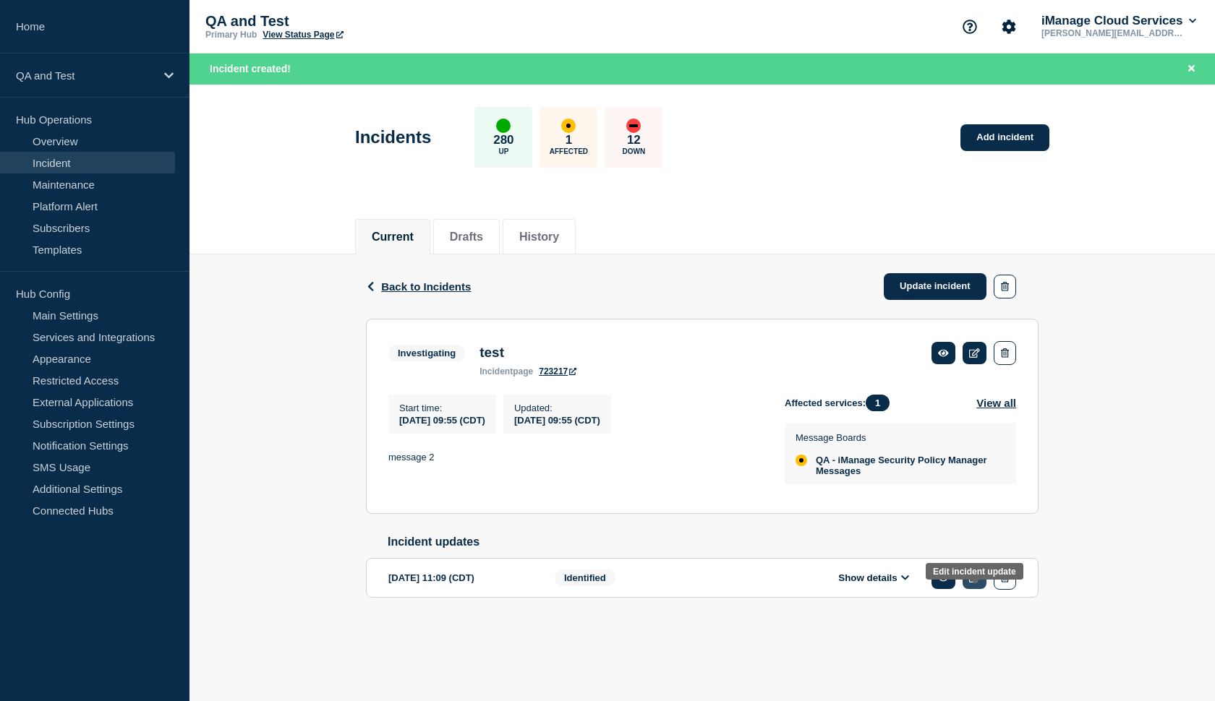
click at [972, 589] on link at bounding box center [974, 578] width 24 height 22
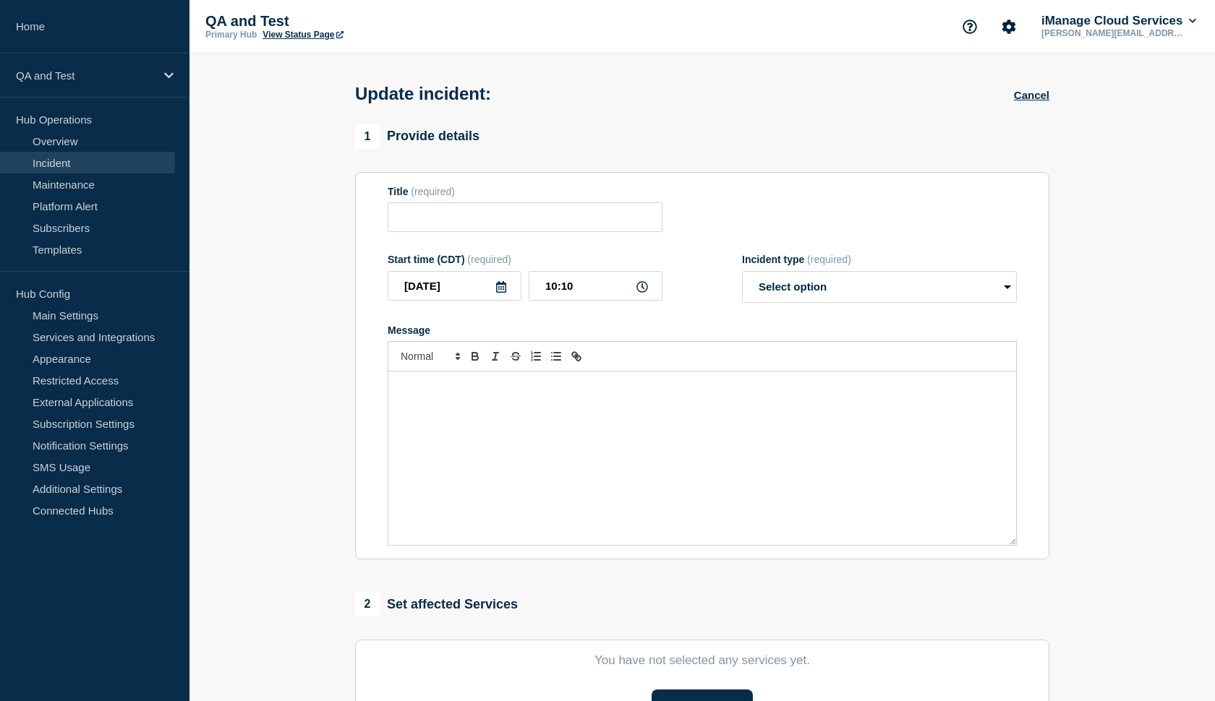
type input "test"
type input "[DATE]"
type input "11:09"
select select "identified"
radio input "false"
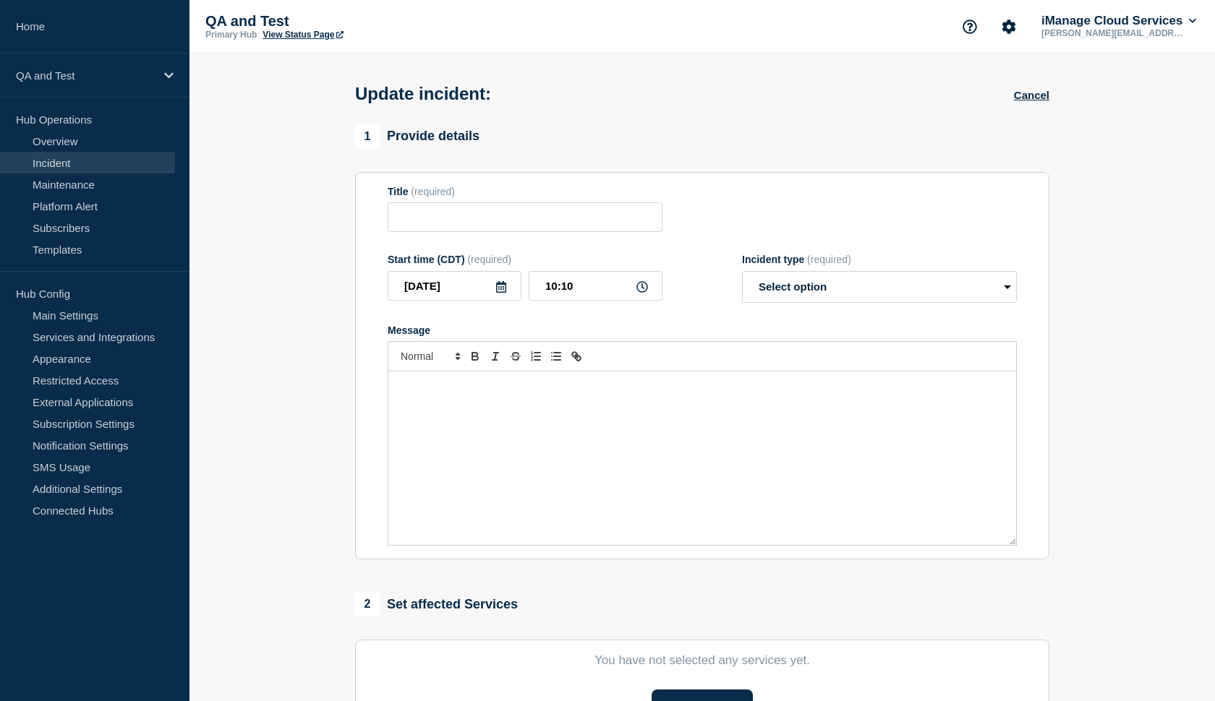
radio input "true"
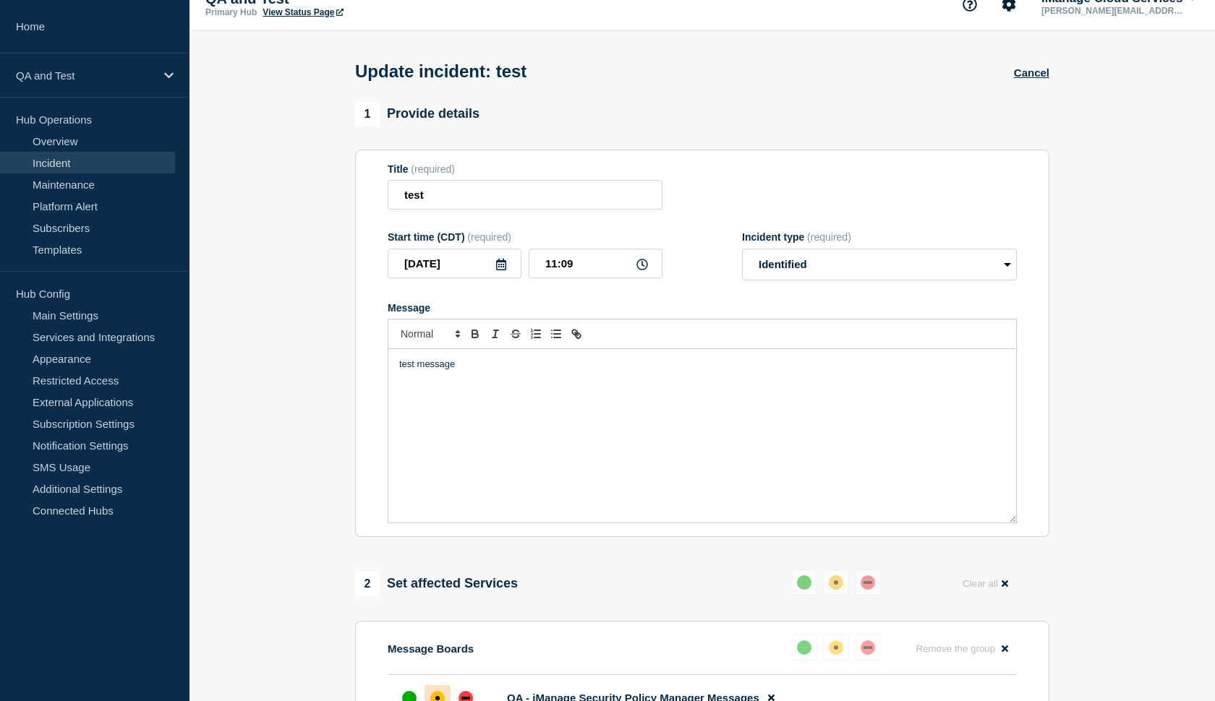
scroll to position [24, 0]
click at [560, 267] on input "11:09" at bounding box center [596, 262] width 134 height 30
click at [1025, 73] on button "Cancel" at bounding box center [1031, 71] width 35 height 12
